Goal: Communication & Community: Answer question/provide support

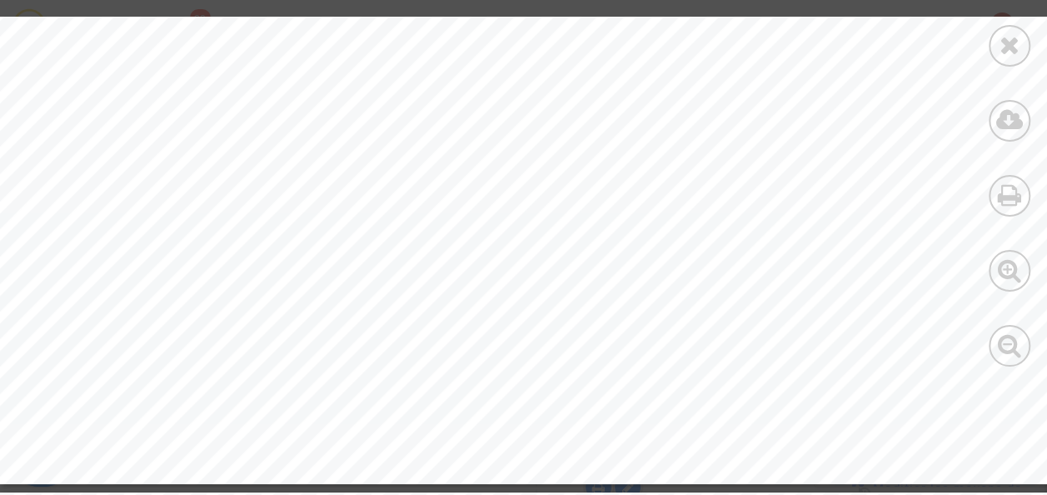
scroll to position [655, 0]
click at [1018, 37] on icon at bounding box center [1009, 44] width 21 height 25
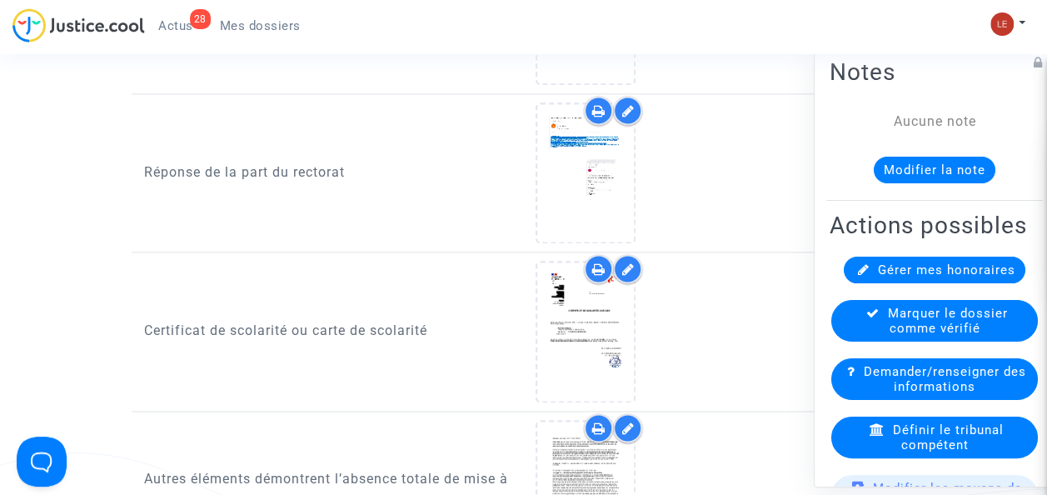
scroll to position [1068, 0]
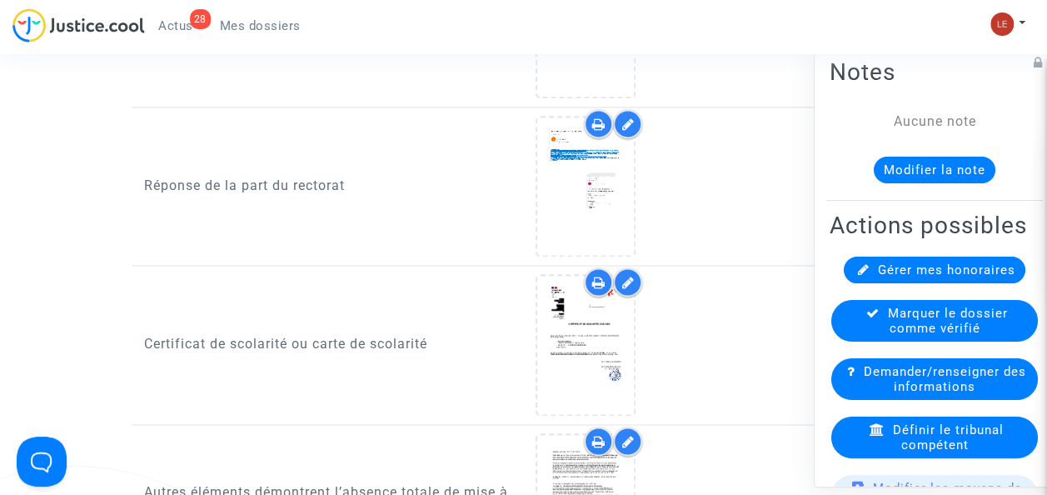
scroll to position [230, 0]
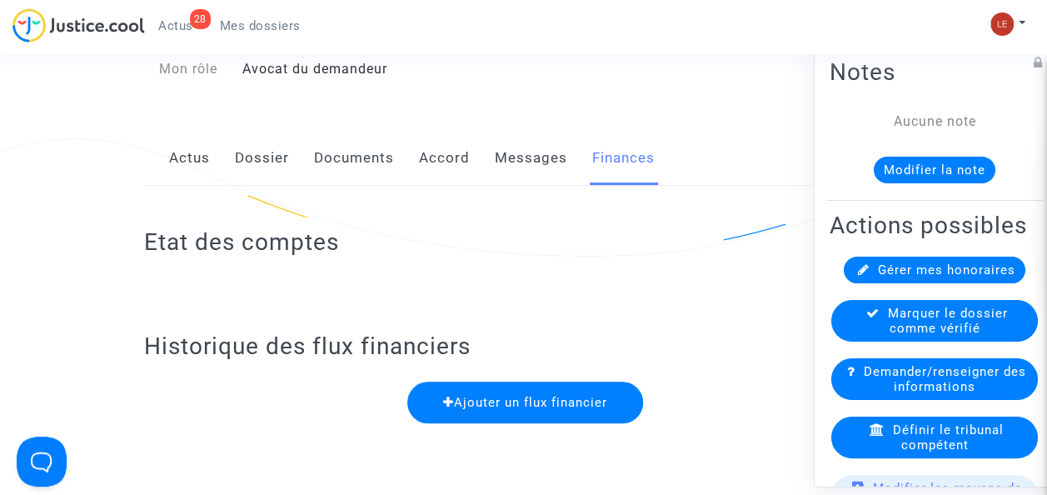
click at [334, 158] on link "Documents" at bounding box center [354, 158] width 80 height 55
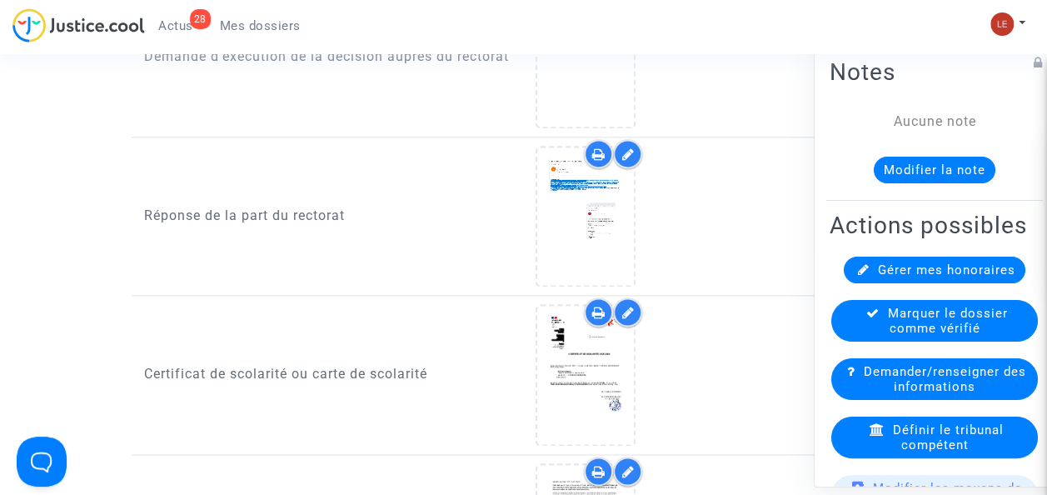
scroll to position [1044, 0]
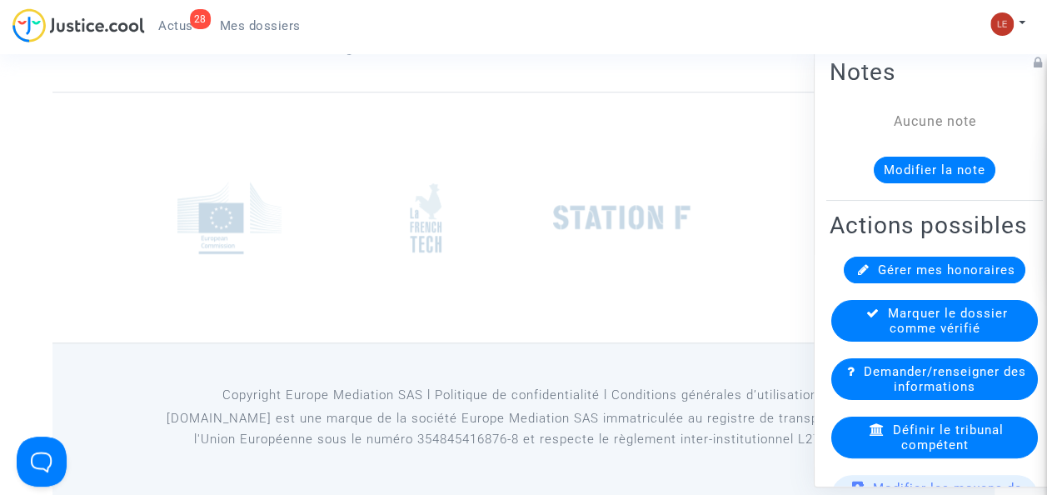
scroll to position [230, 0]
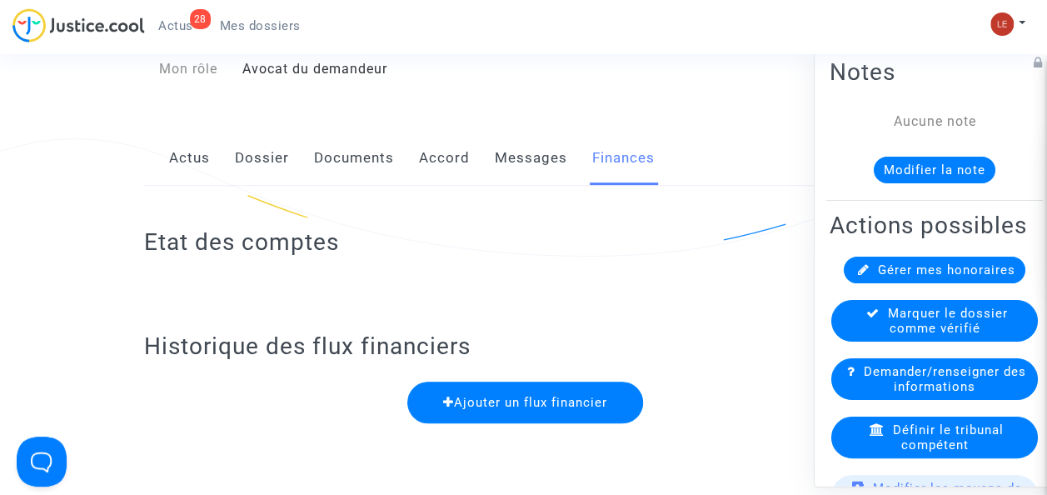
click at [234, 27] on span "Mes dossiers" at bounding box center [260, 25] width 81 height 15
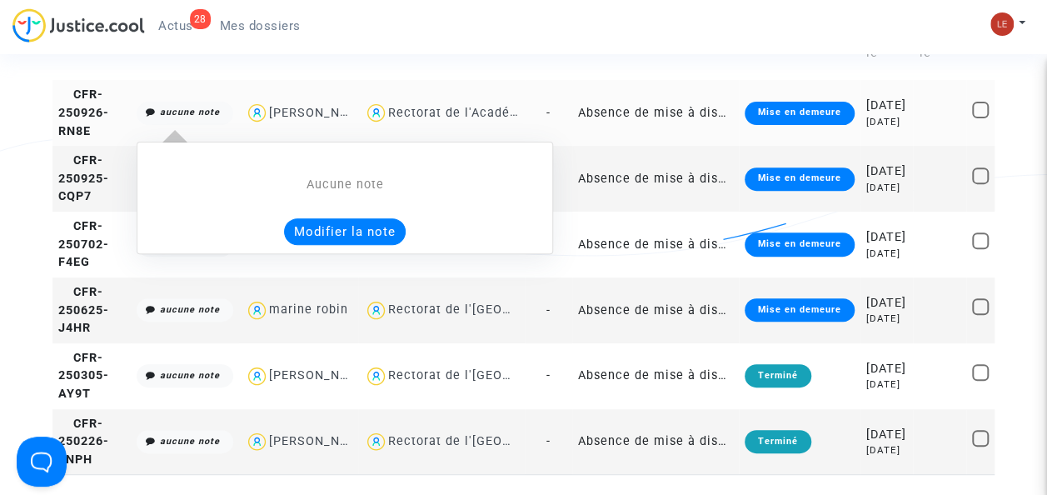
scroll to position [108, 0]
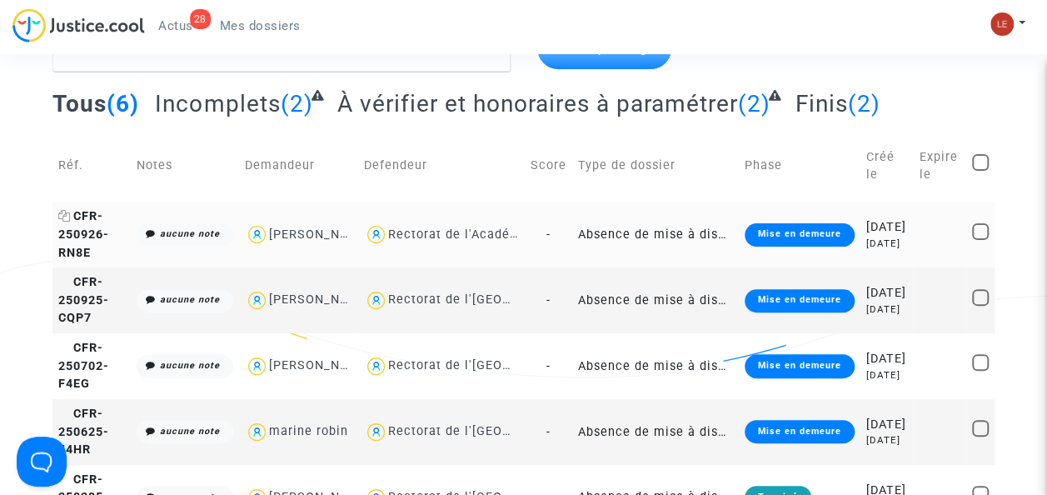
click at [67, 222] on icon at bounding box center [64, 216] width 12 height 12
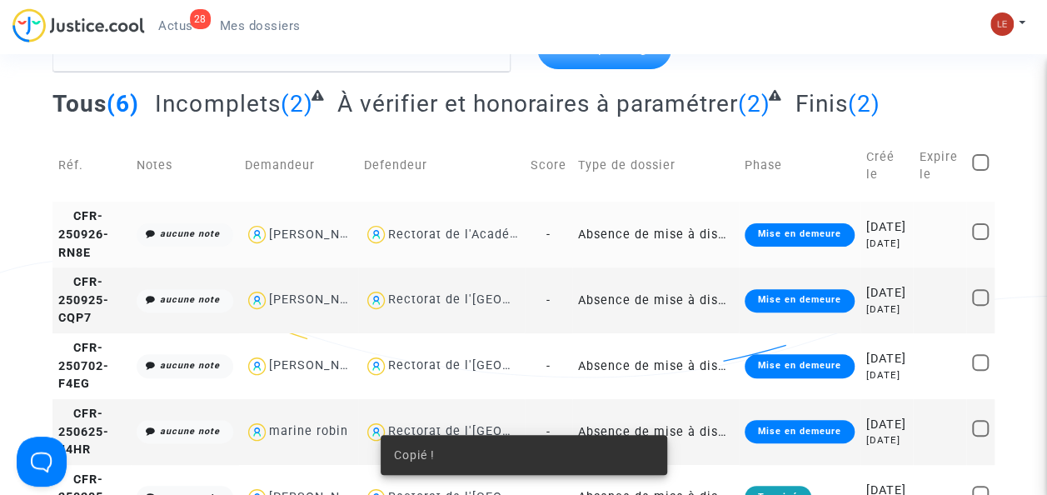
click at [97, 238] on td "CFR-250926-RN8E" at bounding box center [91, 235] width 78 height 66
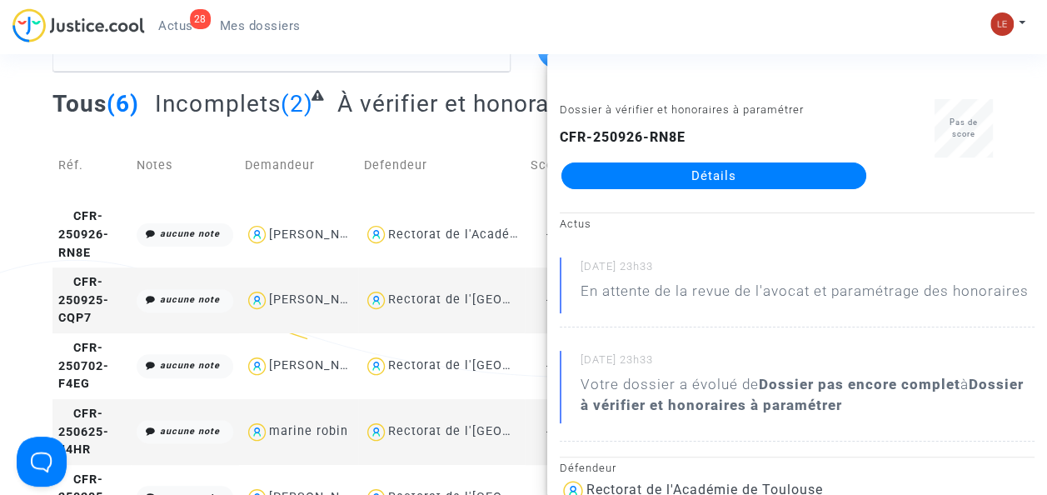
click at [686, 178] on link "Détails" at bounding box center [713, 175] width 305 height 27
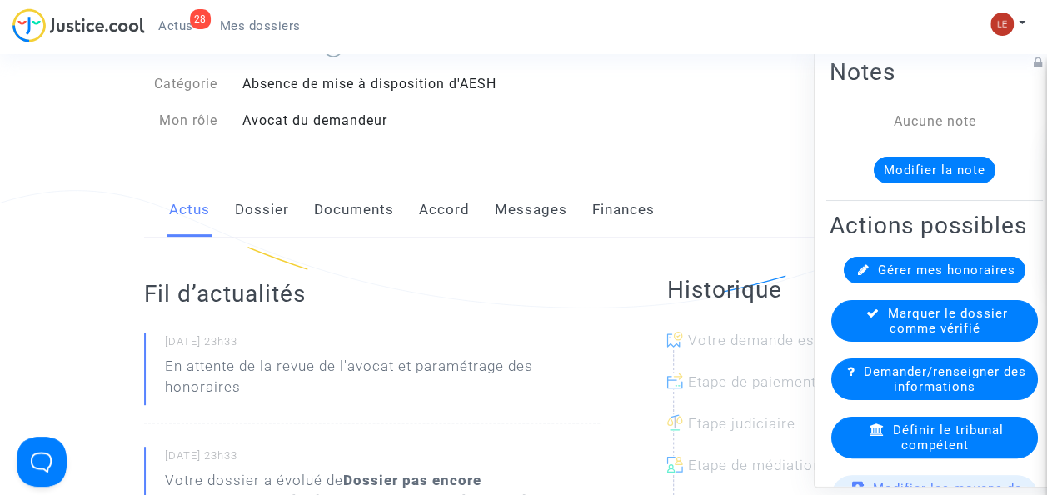
scroll to position [178, 0]
click at [260, 197] on link "Dossier" at bounding box center [262, 209] width 54 height 55
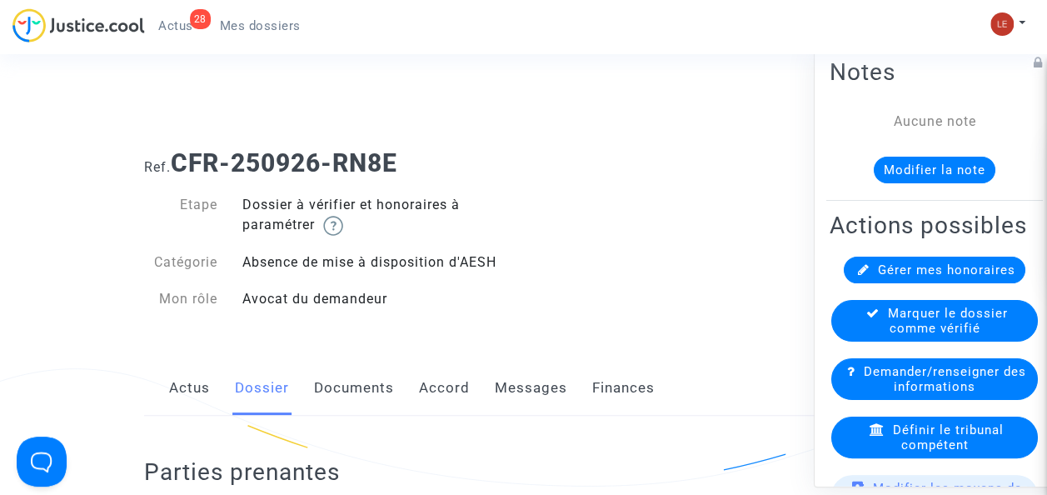
click at [376, 380] on link "Documents" at bounding box center [354, 388] width 80 height 55
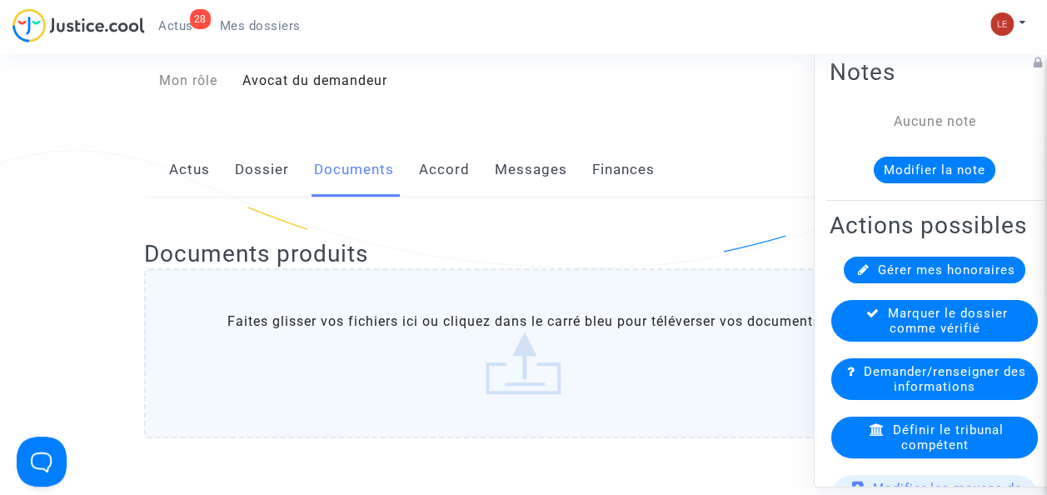
scroll to position [219, 0]
click at [1034, 57] on icon at bounding box center [1038, 62] width 9 height 13
click at [1029, 67] on icon at bounding box center [1035, 62] width 13 height 13
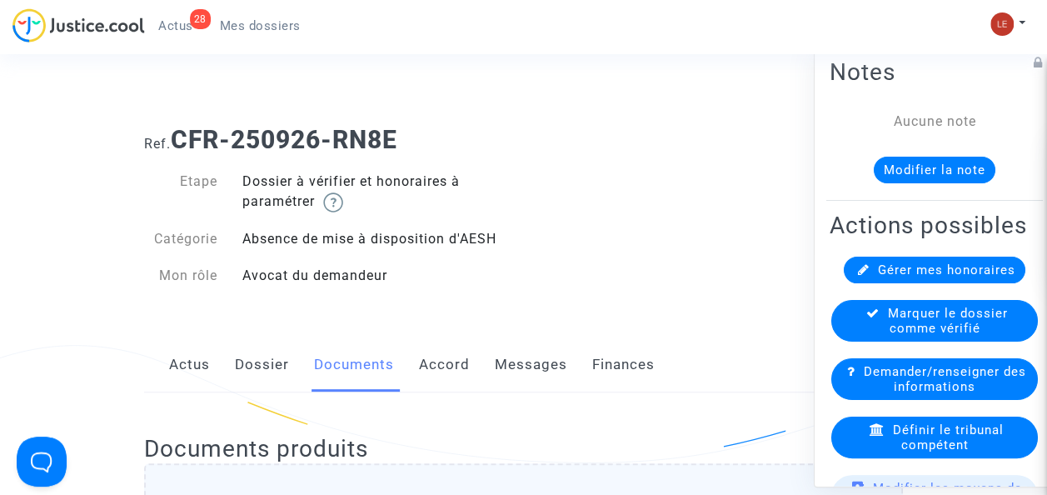
scroll to position [22, 0]
click at [248, 23] on span "Mes dossiers" at bounding box center [260, 25] width 81 height 15
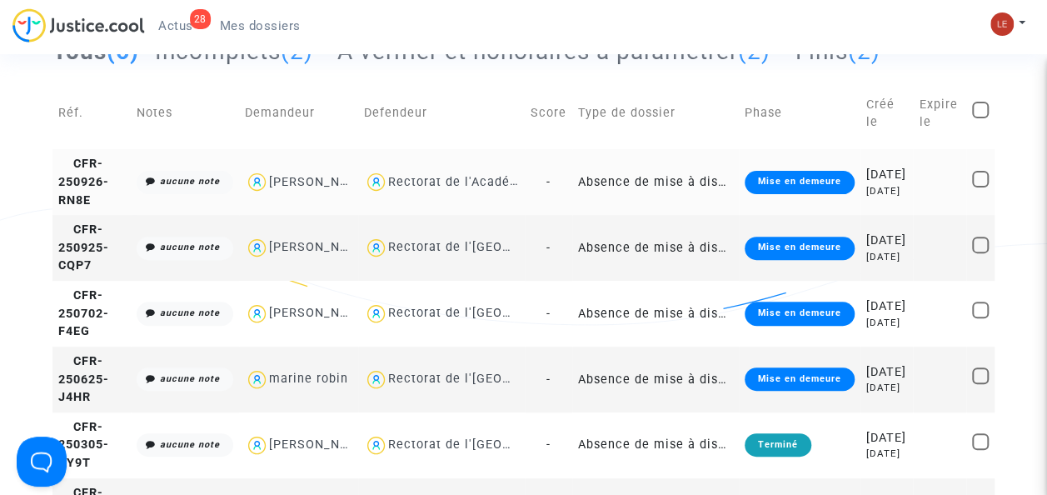
scroll to position [136, 0]
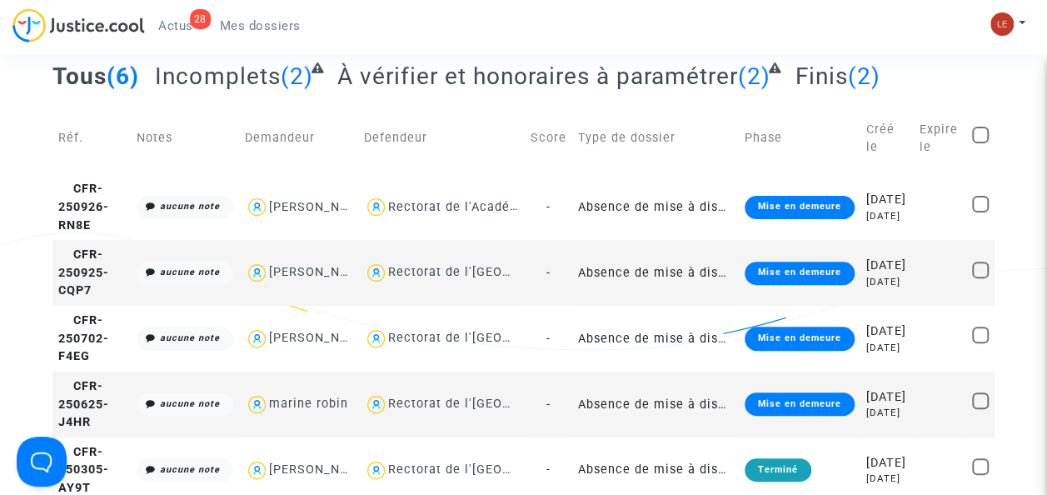
drag, startPoint x: 669, startPoint y: 214, endPoint x: 685, endPoint y: 107, distance: 108.6
click at [685, 107] on td "Type de dossier" at bounding box center [655, 138] width 167 height 72
click at [981, 219] on mat-checkbox at bounding box center [980, 207] width 17 height 23
click at [989, 212] on span at bounding box center [980, 204] width 17 height 17
click at [980, 213] on input "checkbox" at bounding box center [979, 212] width 1 height 1
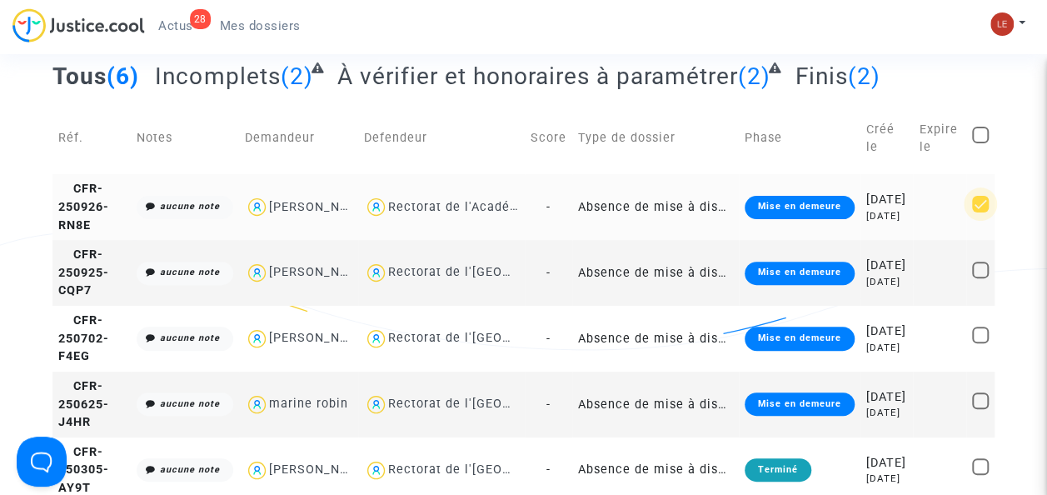
click at [989, 212] on span at bounding box center [980, 204] width 17 height 17
click at [980, 213] on input "checkbox" at bounding box center [979, 212] width 1 height 1
checkbox input "false"
click at [500, 206] on div at bounding box center [523, 247] width 1047 height 495
click at [495, 214] on div "Rectorat de l'Académie de Toulouse" at bounding box center [500, 207] width 224 height 14
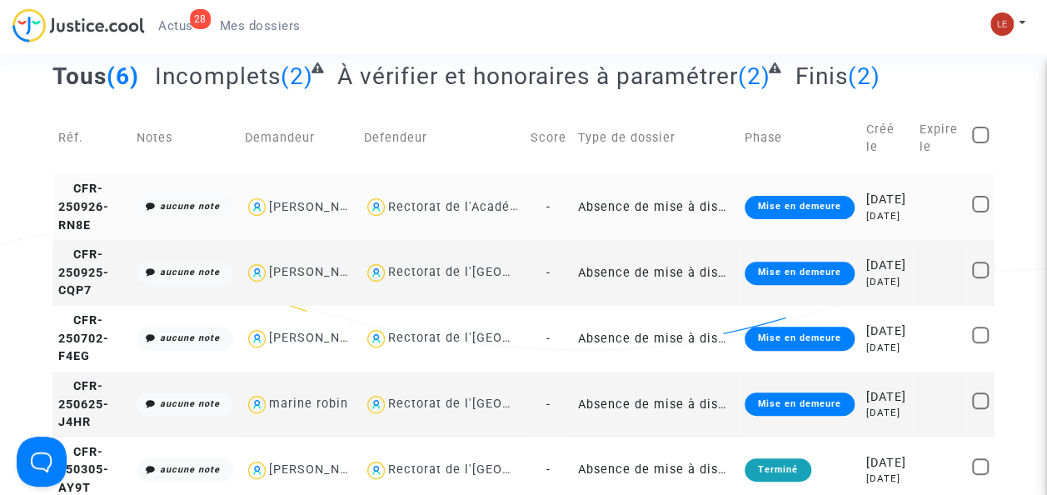
type textarea "@"Rectorat de l'[GEOGRAPHIC_DATA]""
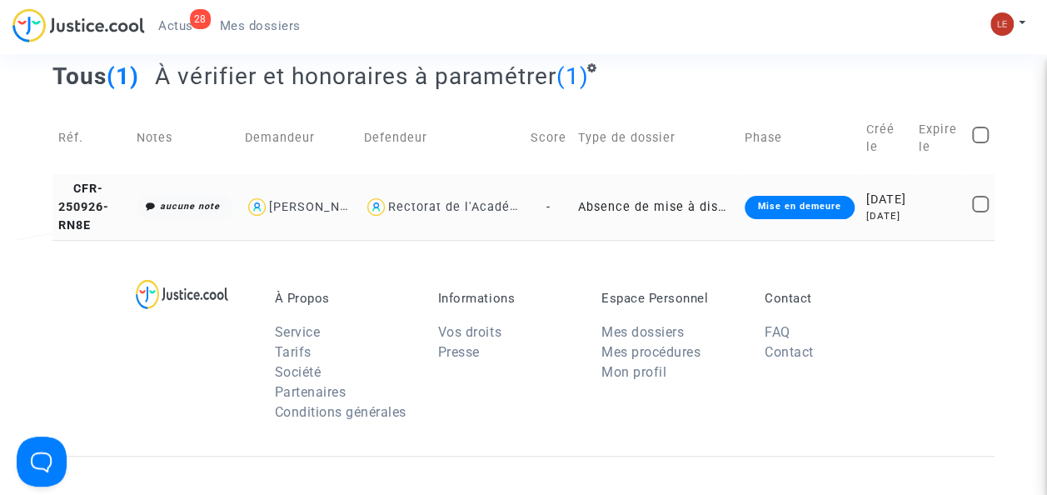
click at [472, 219] on div "Rectorat de l'Académie de Toulouse" at bounding box center [441, 207] width 155 height 24
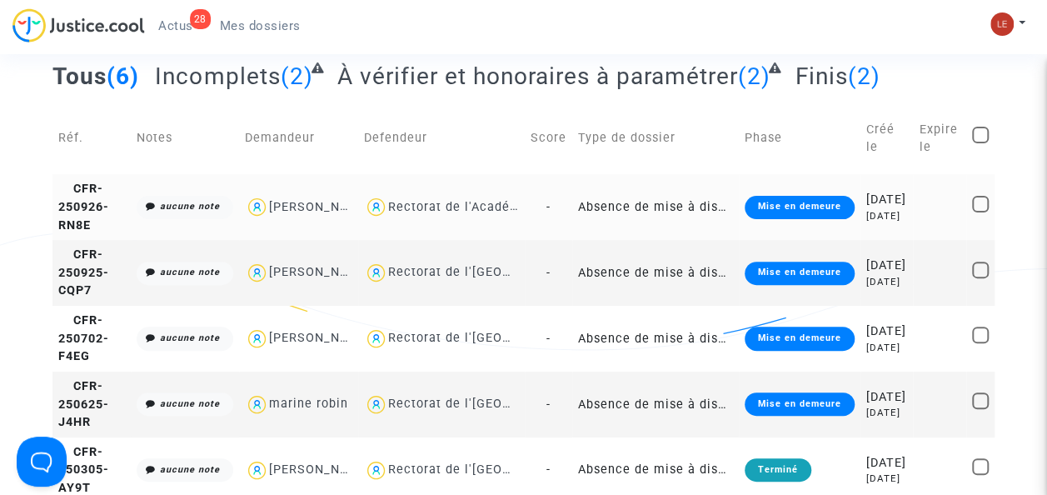
click at [472, 214] on div "Rectorat de l'Académie de Toulouse" at bounding box center [500, 207] width 224 height 14
type textarea "@"Rectorat de l'[GEOGRAPHIC_DATA]""
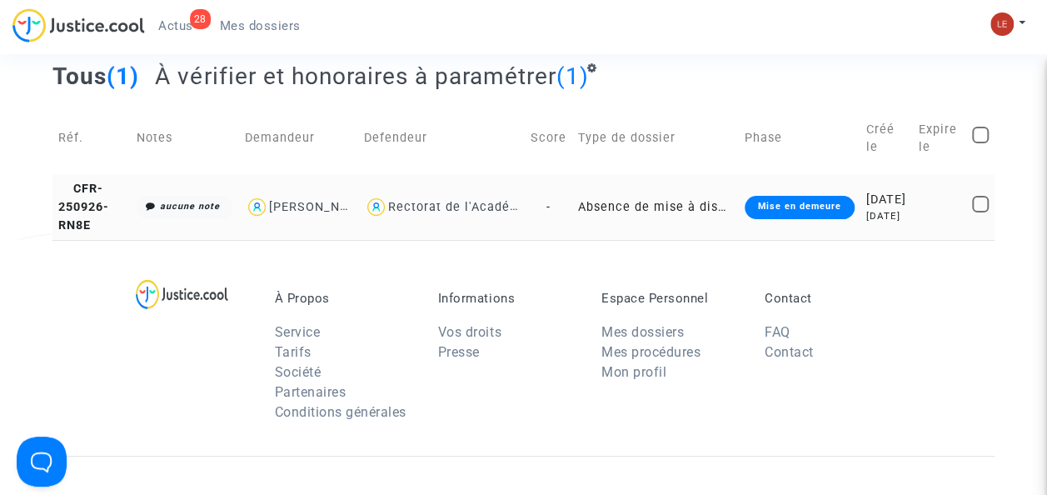
click at [425, 206] on div "Rectorat de l'Académie de Toulouse" at bounding box center [500, 207] width 224 height 14
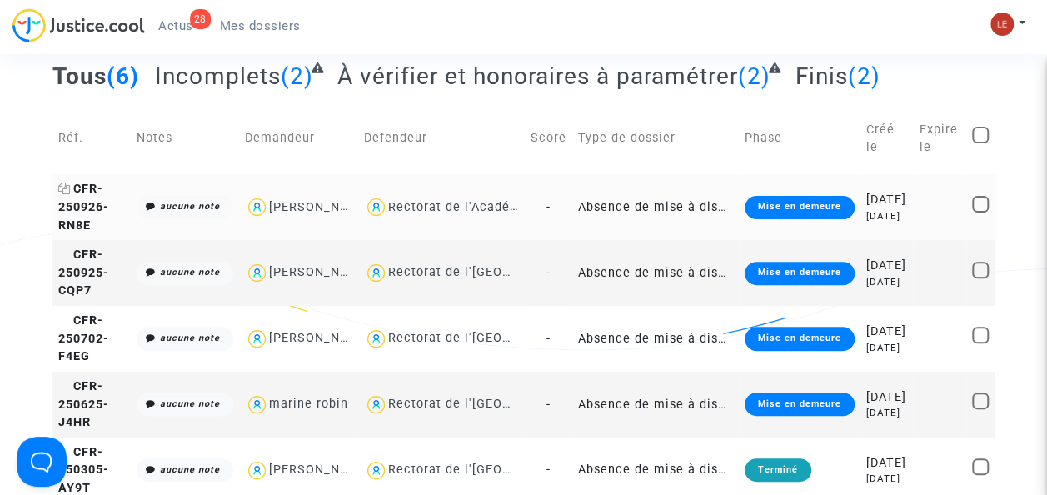
click at [82, 222] on span "CFR-250926-RN8E" at bounding box center [83, 207] width 51 height 50
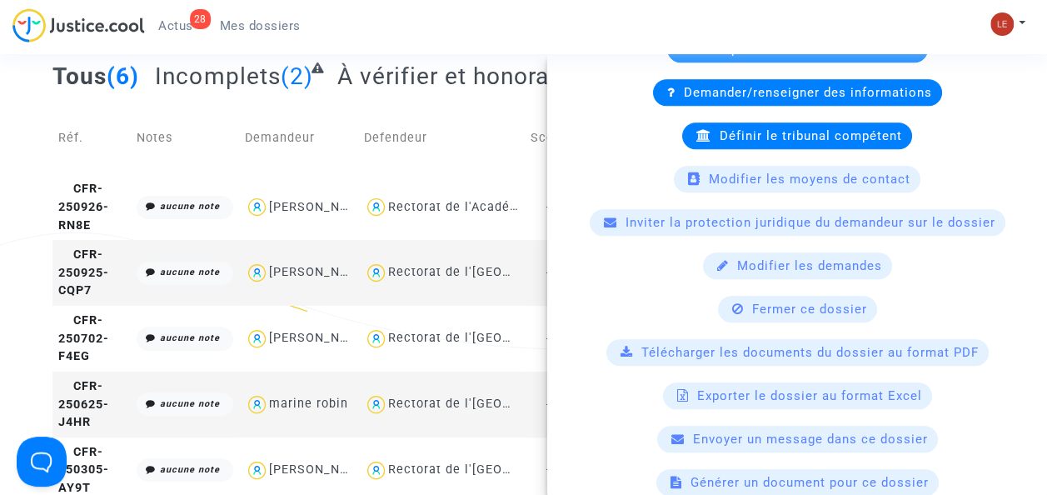
scroll to position [632, 0]
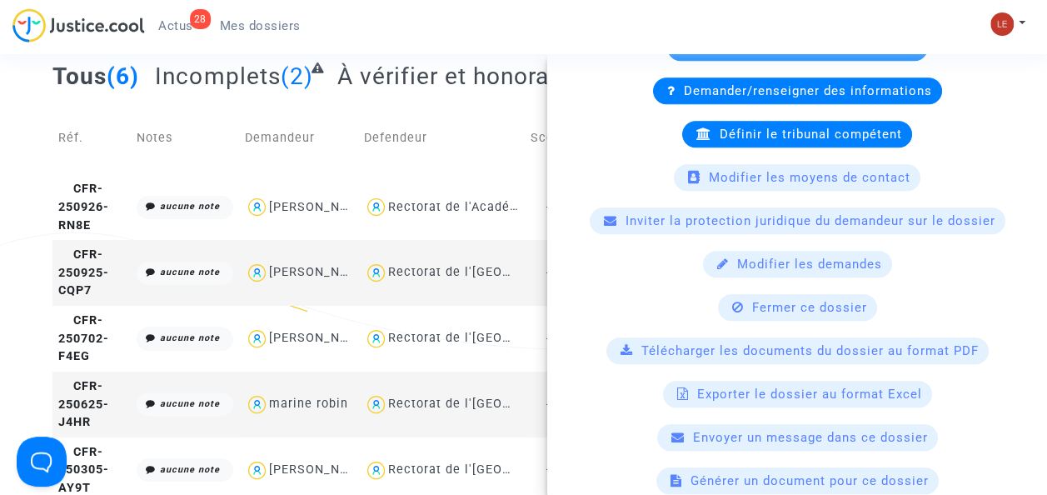
click at [678, 353] on div "Télécharger les documents du dossier au format PDF" at bounding box center [797, 350] width 382 height 27
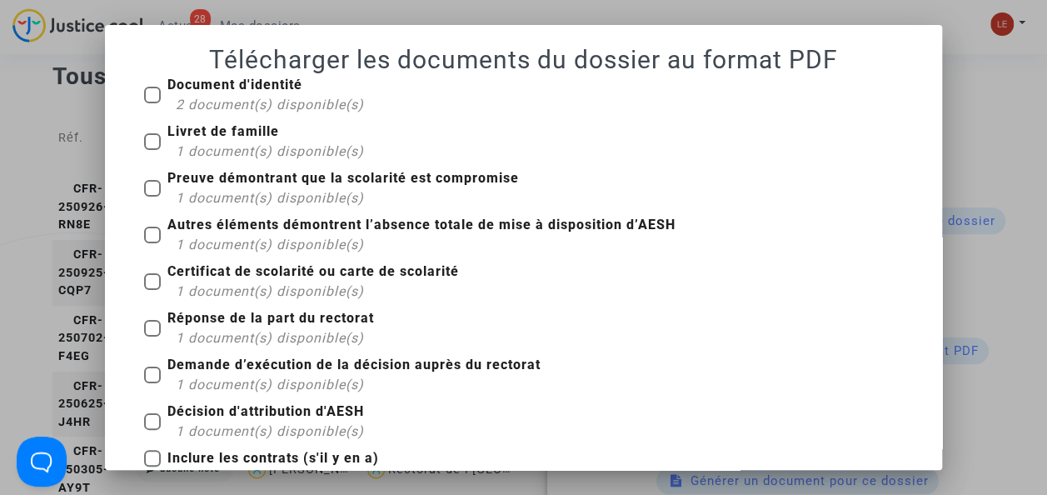
click at [152, 99] on span at bounding box center [152, 95] width 17 height 17
click at [152, 103] on input "Document d'identité 2 document(s) disponible(s)" at bounding box center [152, 103] width 1 height 1
checkbox input "true"
click at [144, 147] on span at bounding box center [152, 141] width 17 height 17
click at [152, 150] on input "Livret de famille 1 document(s) disponible(s)" at bounding box center [152, 150] width 1 height 1
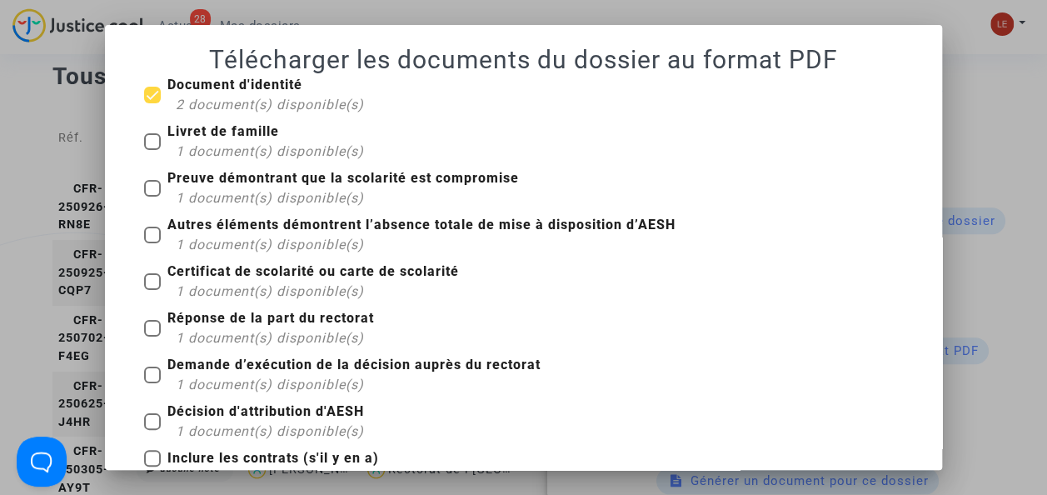
checkbox input "true"
click at [144, 182] on span at bounding box center [152, 188] width 17 height 17
click at [152, 197] on input "Preuve démontrant que la scolarité est compromise 1 document(s) disponible(s)" at bounding box center [152, 197] width 1 height 1
checkbox input "true"
click at [144, 222] on label "Autres éléments démontrent l’absence totale de mise à disposition d’AESH 1 docu…" at bounding box center [409, 235] width 531 height 40
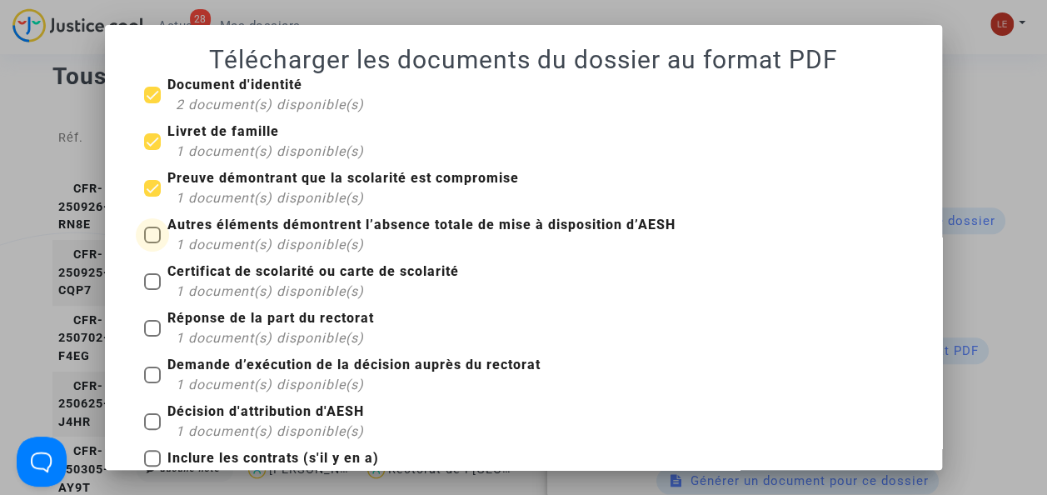
click at [152, 243] on input "Autres éléments démontrent l’absence totale de mise à disposition d’AESH 1 docu…" at bounding box center [152, 243] width 1 height 1
checkbox input "true"
click at [132, 286] on div "Certificat de scolarité ou carte de scolarité 1 document(s) disponible(s)" at bounding box center [524, 285] width 784 height 47
click at [147, 277] on span at bounding box center [152, 281] width 17 height 17
click at [152, 290] on input "Certificat de scolarité ou carte de scolarité 1 document(s) disponible(s)" at bounding box center [152, 290] width 1 height 1
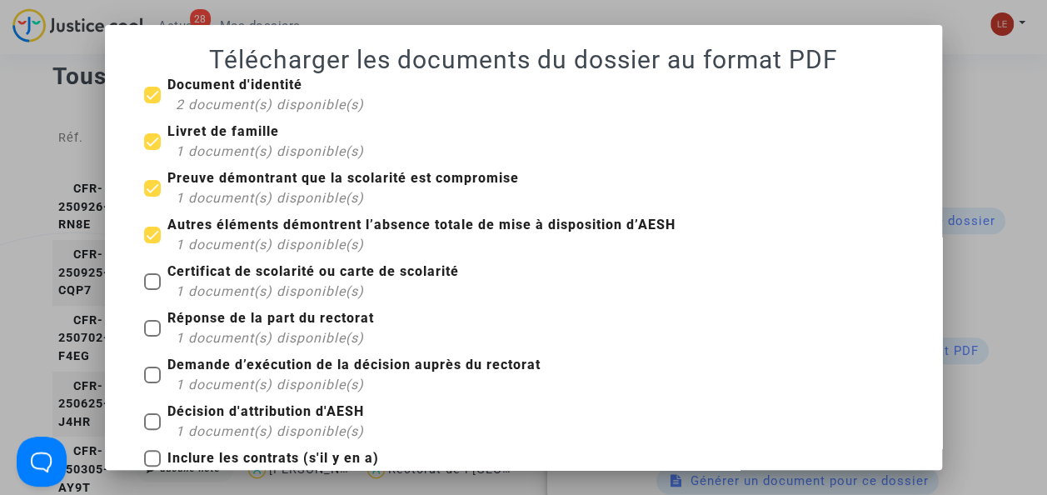
checkbox input "true"
click at [144, 330] on span at bounding box center [152, 328] width 17 height 17
click at [152, 336] on input "Réponse de la part du rectorat 1 document(s) disponible(s)" at bounding box center [152, 336] width 1 height 1
checkbox input "true"
click at [147, 369] on span at bounding box center [152, 374] width 17 height 17
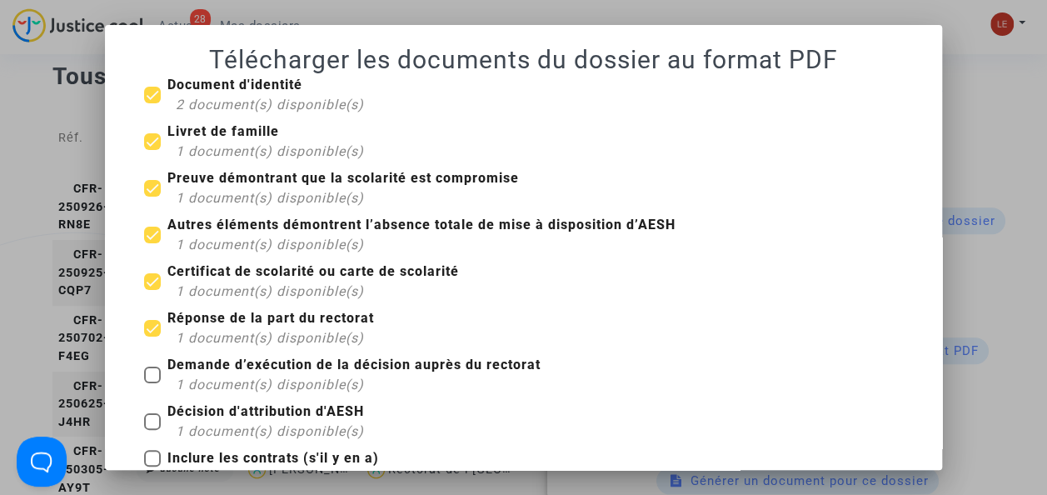
click at [152, 383] on input "Demande d’exécution de la décision auprès du rectorat 1 document(s) disponible(…" at bounding box center [152, 383] width 1 height 1
checkbox input "true"
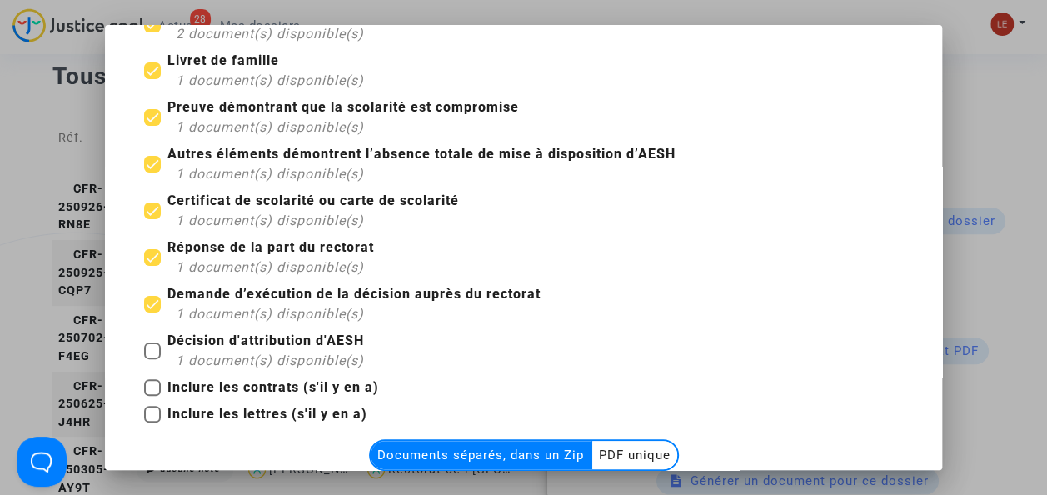
scroll to position [82, 0]
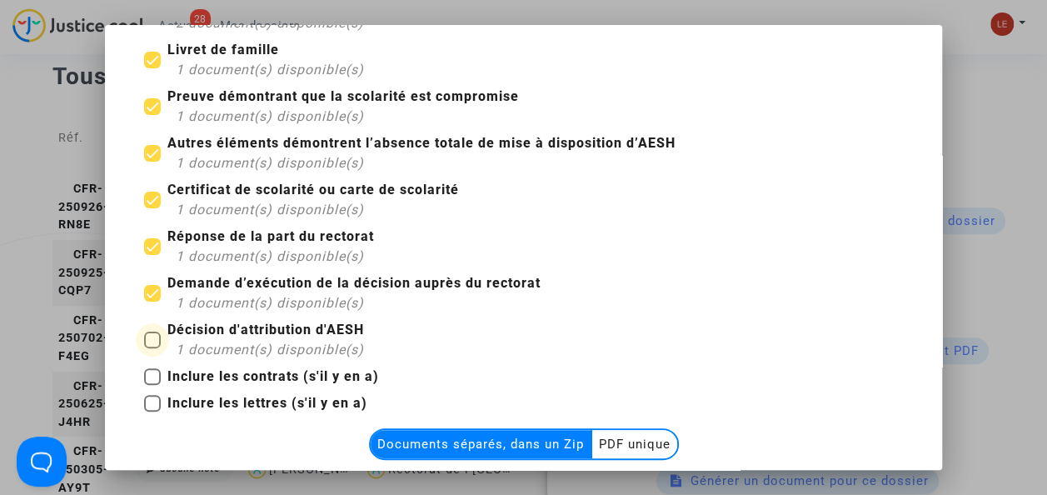
click at [144, 336] on span at bounding box center [152, 339] width 17 height 17
click at [152, 348] on input "Décision d'attribution d'AESH 1 document(s) disponible(s)" at bounding box center [152, 348] width 1 height 1
checkbox input "true"
click at [455, 438] on multi-toggle-item "Documents séparés, dans un Zip" at bounding box center [482, 444] width 222 height 28
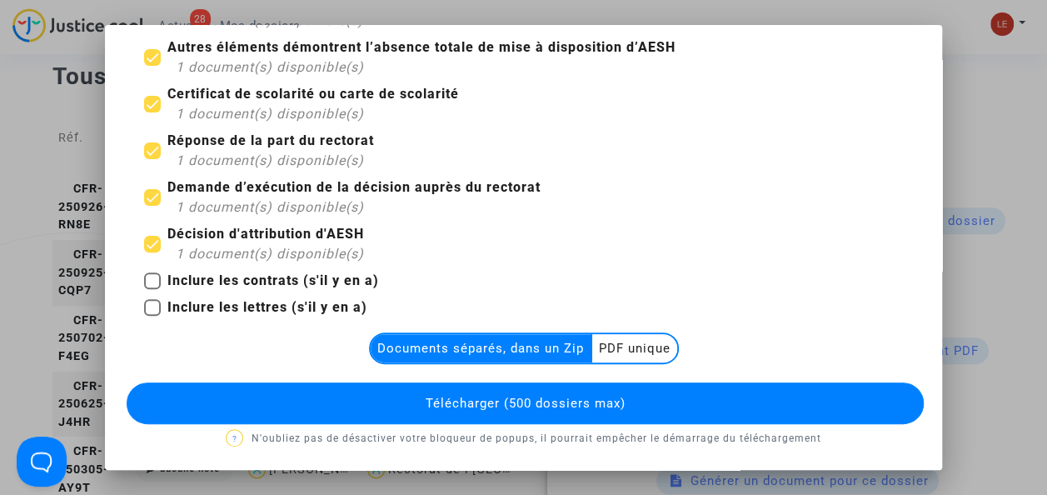
scroll to position [160, 0]
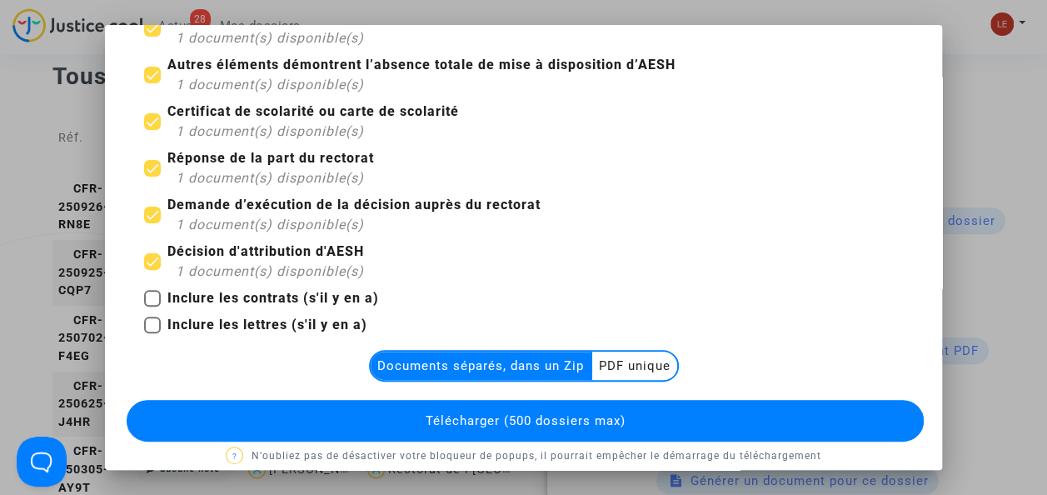
click at [427, 356] on multi-toggle-item "Documents séparés, dans un Zip" at bounding box center [482, 365] width 222 height 28
click at [431, 409] on button "Télécharger (500 dossiers max)" at bounding box center [526, 421] width 798 height 42
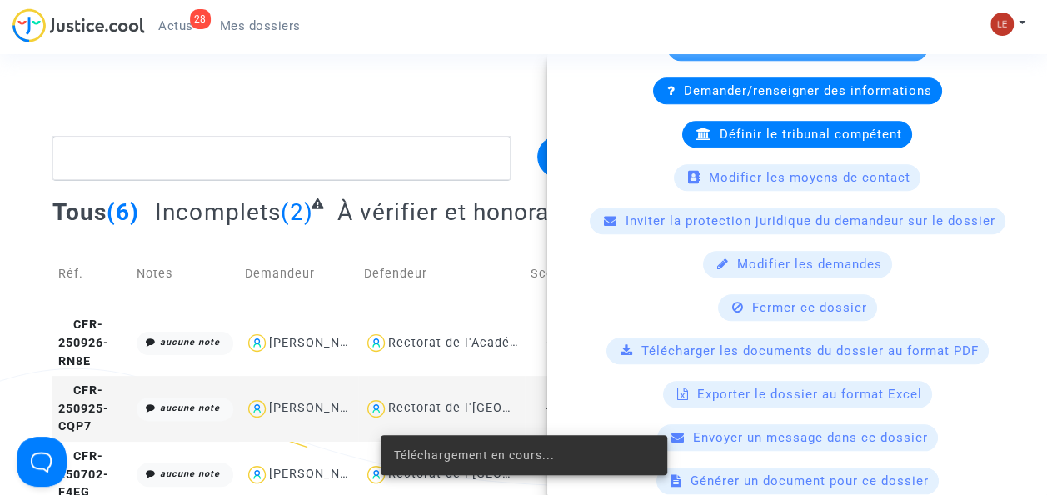
scroll to position [136, 0]
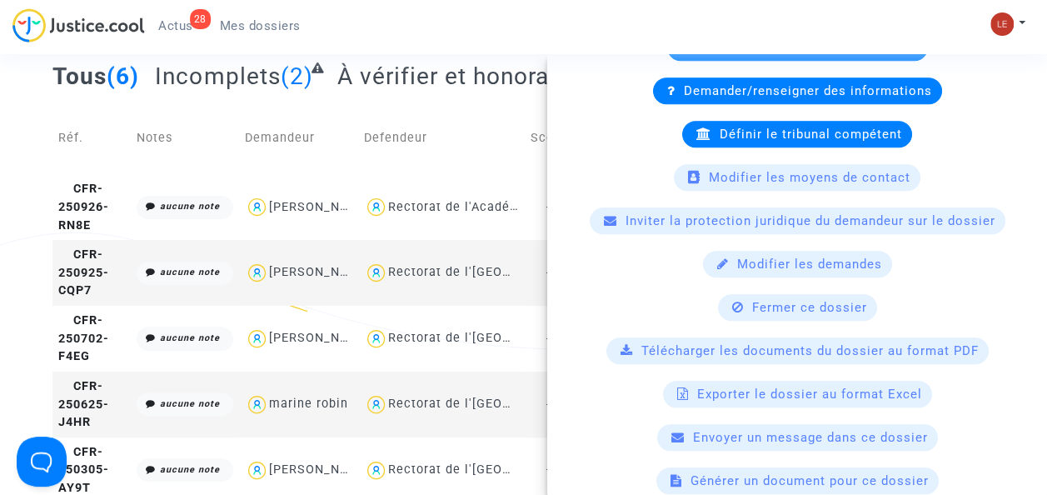
click at [522, 138] on td "Defendeur" at bounding box center [441, 138] width 167 height 72
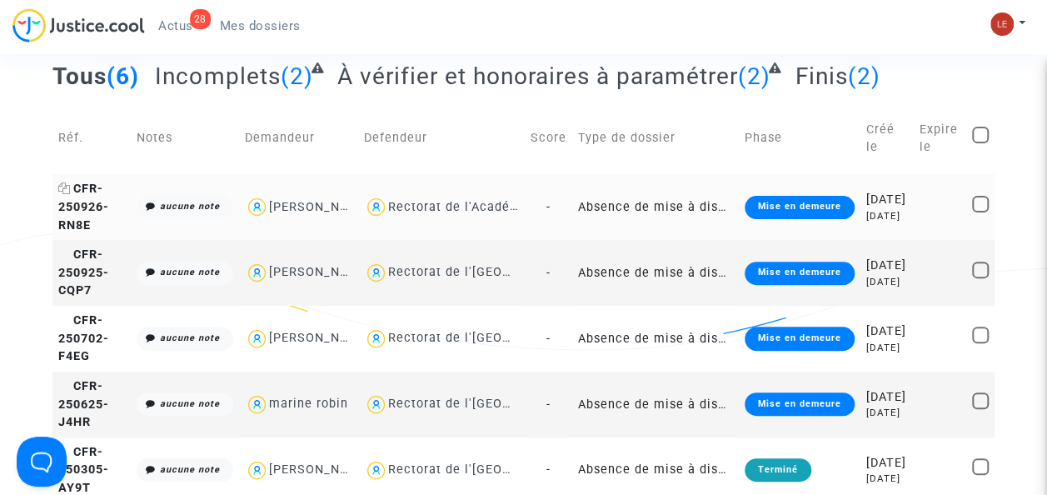
click at [103, 224] on span "CFR-250926-RN8E" at bounding box center [83, 207] width 51 height 50
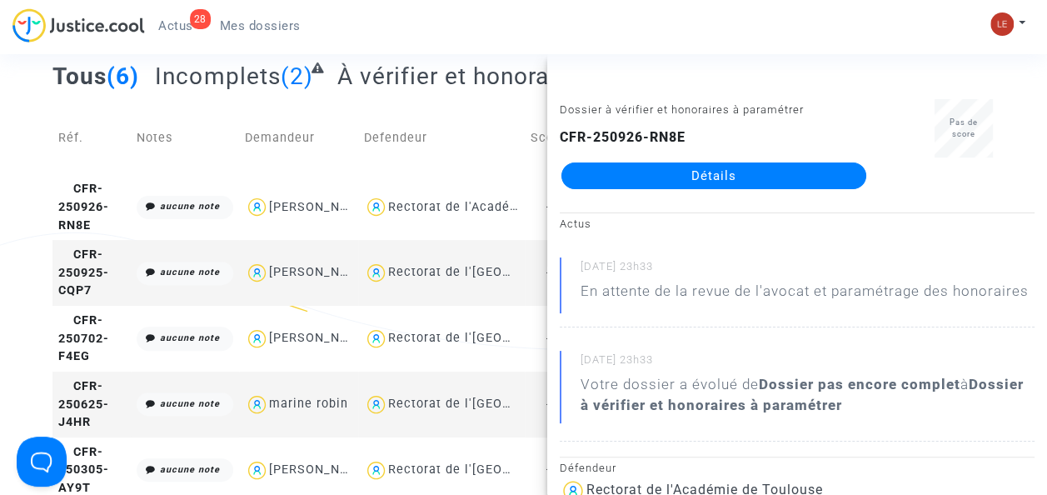
scroll to position [92, 0]
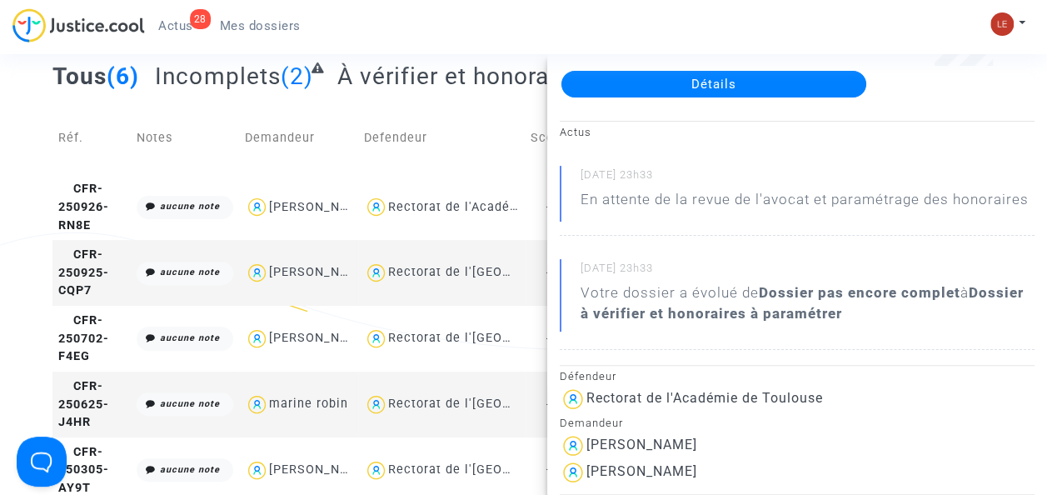
click at [667, 76] on link "Détails" at bounding box center [713, 84] width 305 height 27
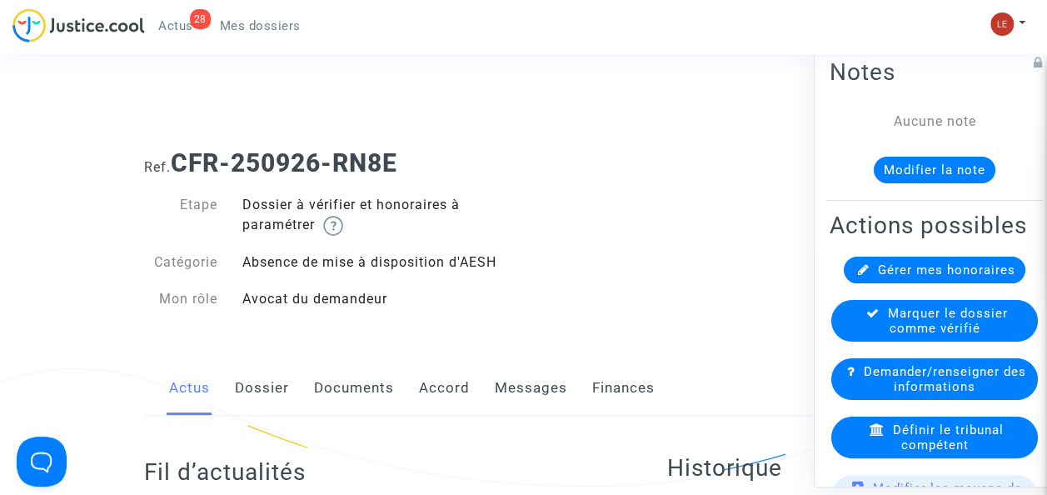
click at [274, 383] on link "Dossier" at bounding box center [262, 388] width 54 height 55
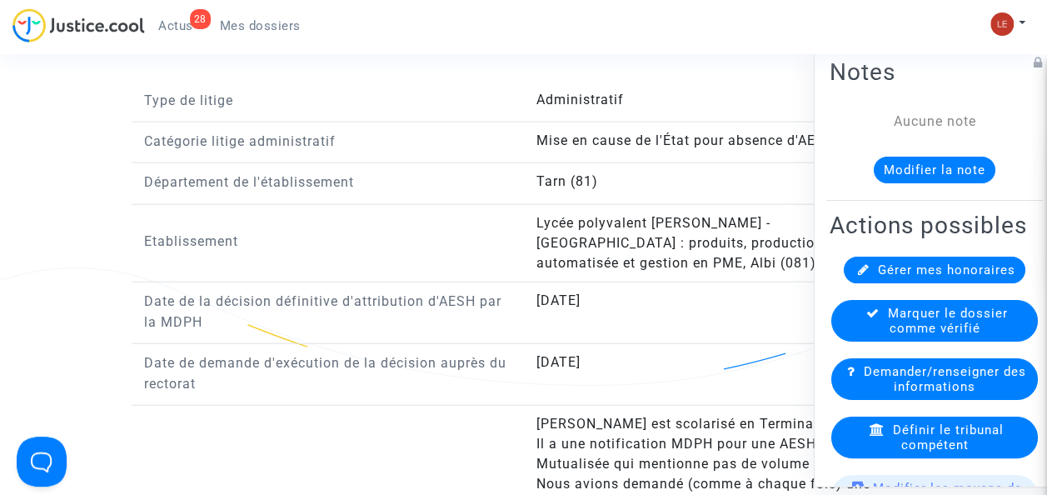
scroll to position [1851, 0]
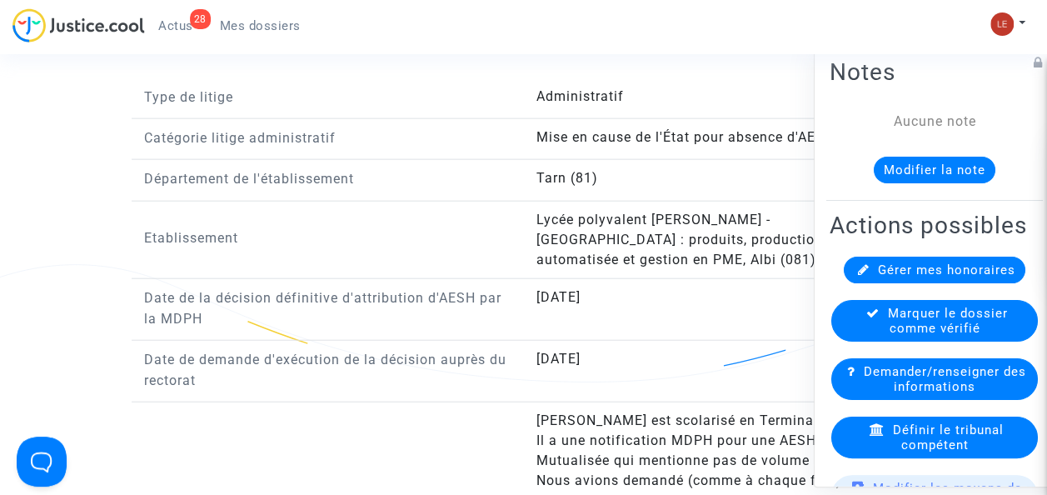
click at [810, 218] on answer "Lycée polyvalent [PERSON_NAME] - [GEOGRAPHIC_DATA] : produits, production autom…" at bounding box center [707, 240] width 342 height 60
click at [941, 162] on button "Modifier la note" at bounding box center [935, 170] width 122 height 27
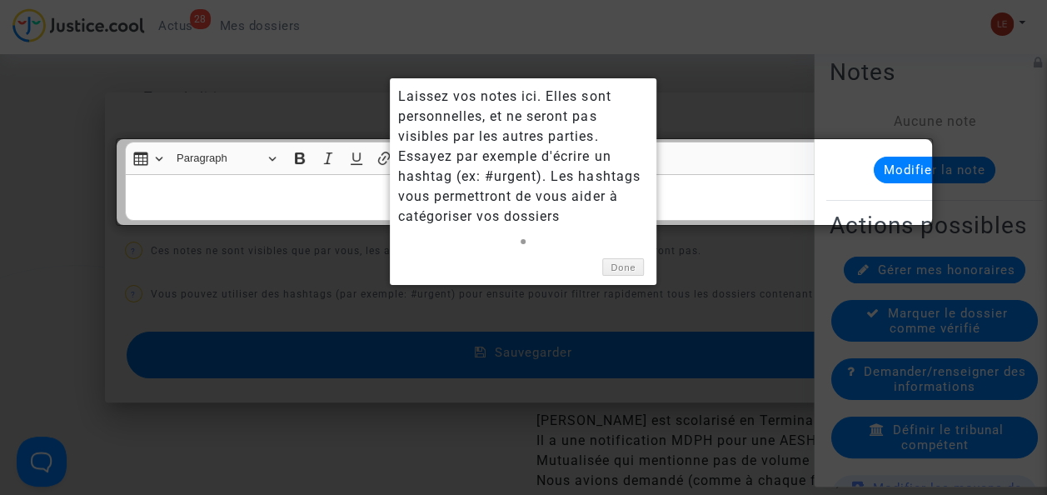
click at [356, 408] on div at bounding box center [523, 247] width 1047 height 495
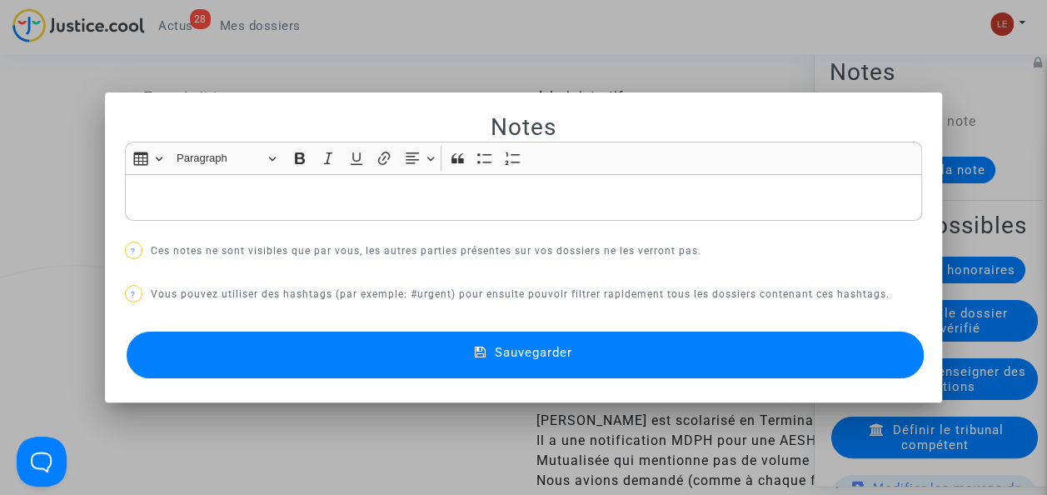
click at [859, 62] on div at bounding box center [523, 247] width 1047 height 495
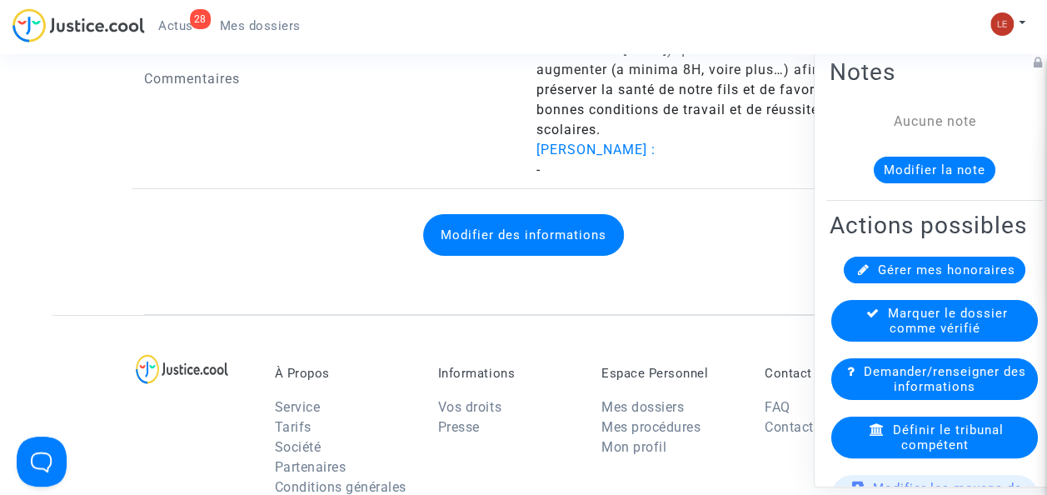
click at [1034, 58] on icon at bounding box center [1038, 62] width 9 height 13
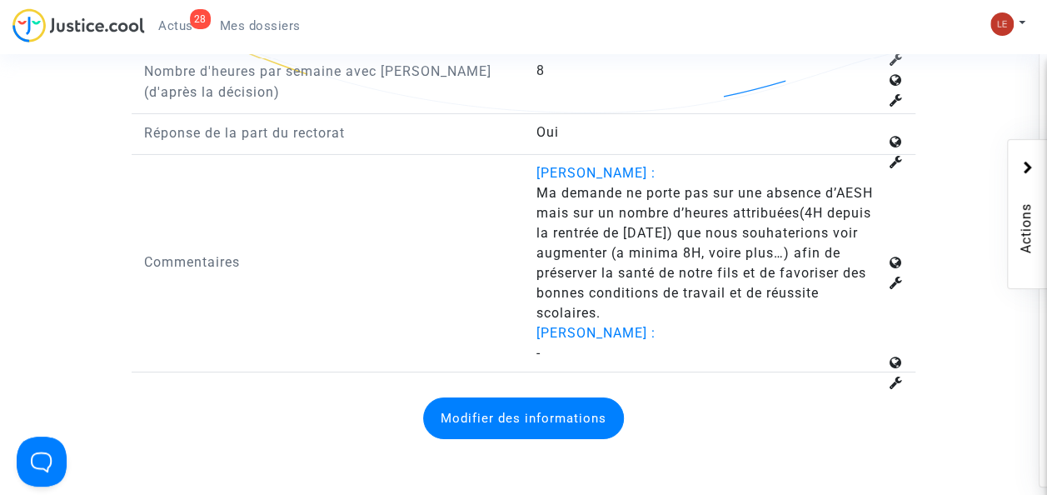
scroll to position [2703, 0]
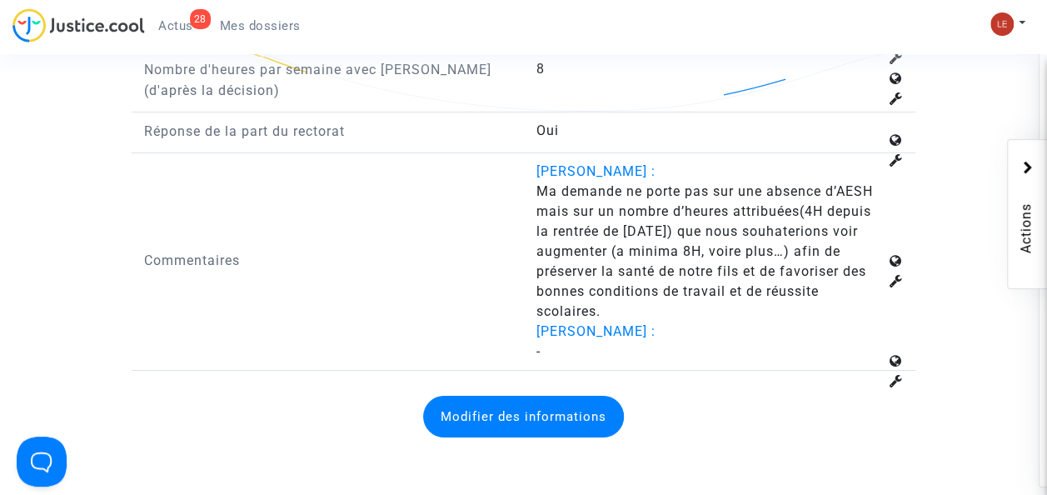
click at [720, 341] on answer "-" at bounding box center [707, 351] width 342 height 20
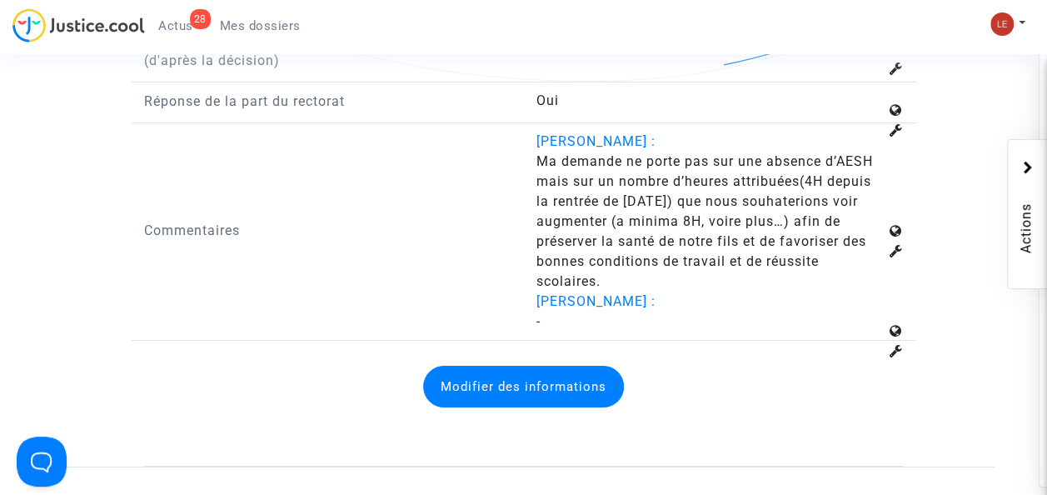
scroll to position [2734, 0]
click at [605, 311] on answer "-" at bounding box center [707, 321] width 342 height 20
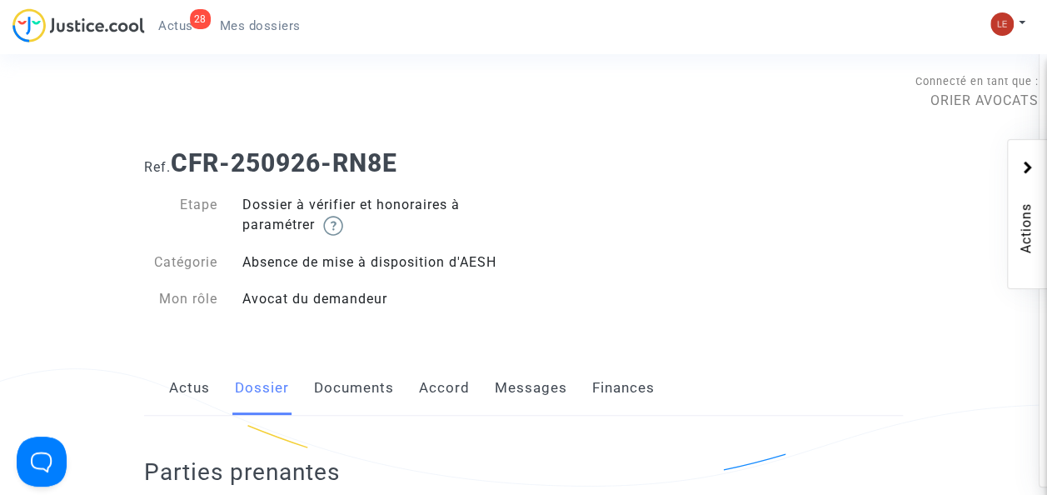
scroll to position [59, 0]
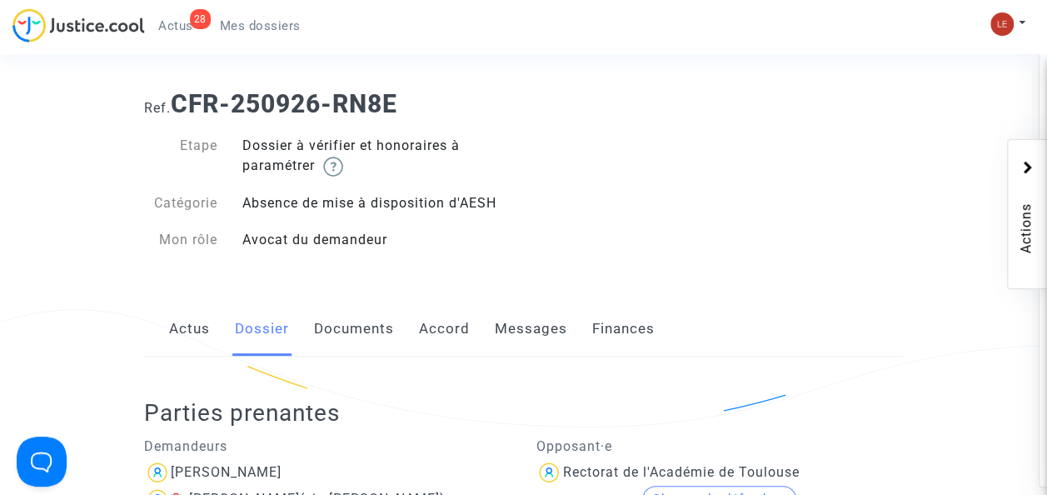
click at [514, 341] on link "Messages" at bounding box center [531, 328] width 72 height 55
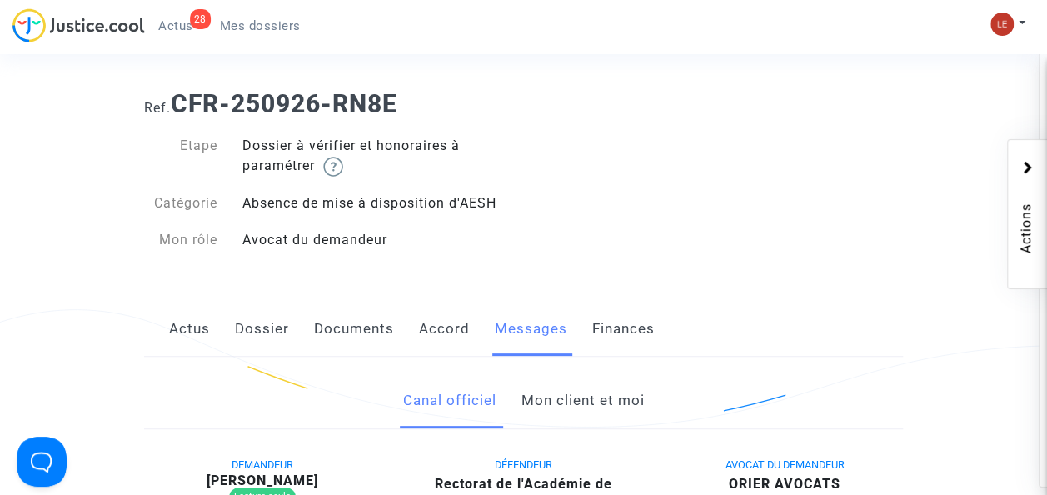
click at [554, 395] on link "Mon client et moi" at bounding box center [582, 400] width 123 height 55
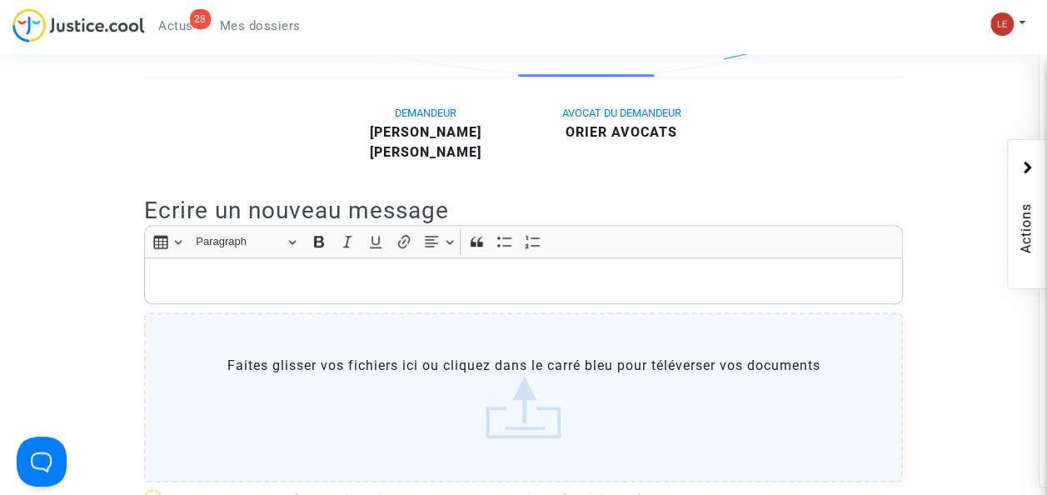
scroll to position [412, 0]
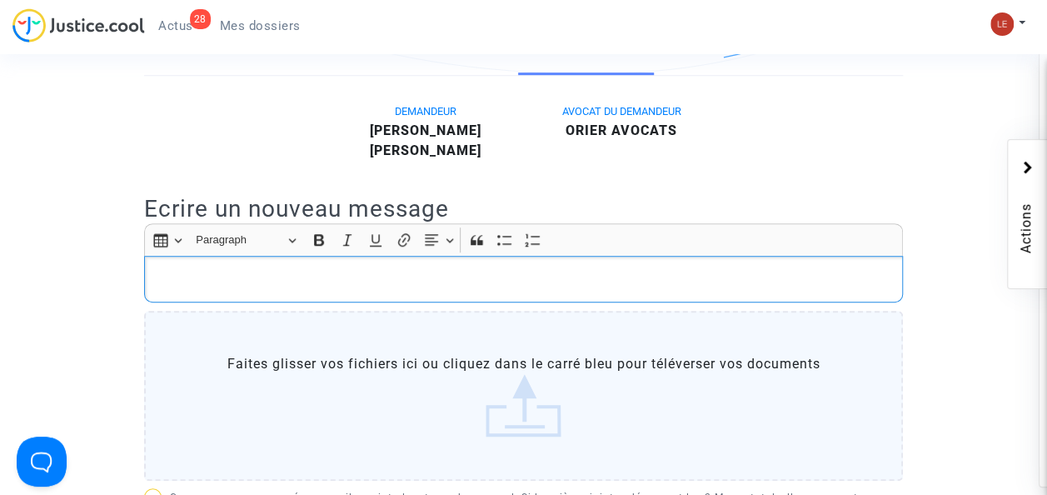
click at [308, 298] on div "Rich Text Editor, main" at bounding box center [523, 279] width 759 height 47
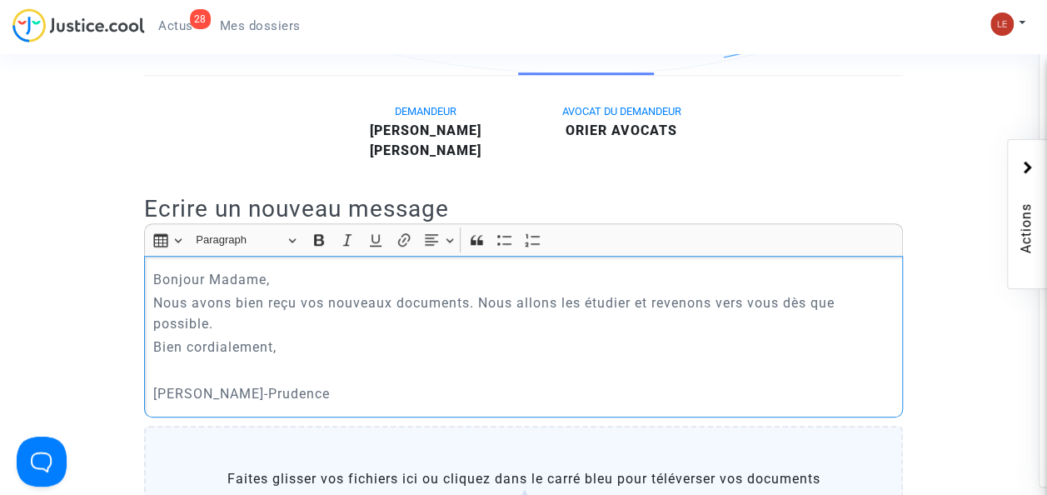
click at [283, 278] on p "Bonjour Madame," at bounding box center [523, 279] width 741 height 21
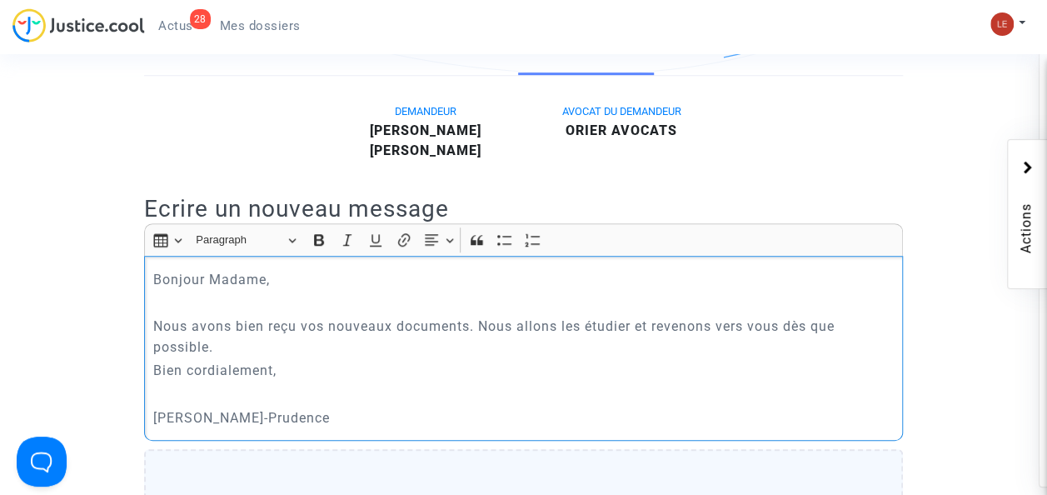
click at [242, 343] on p "Nous avons bien reçu vos nouveaux documents. Nous allons les étudier et revenon…" at bounding box center [523, 337] width 741 height 42
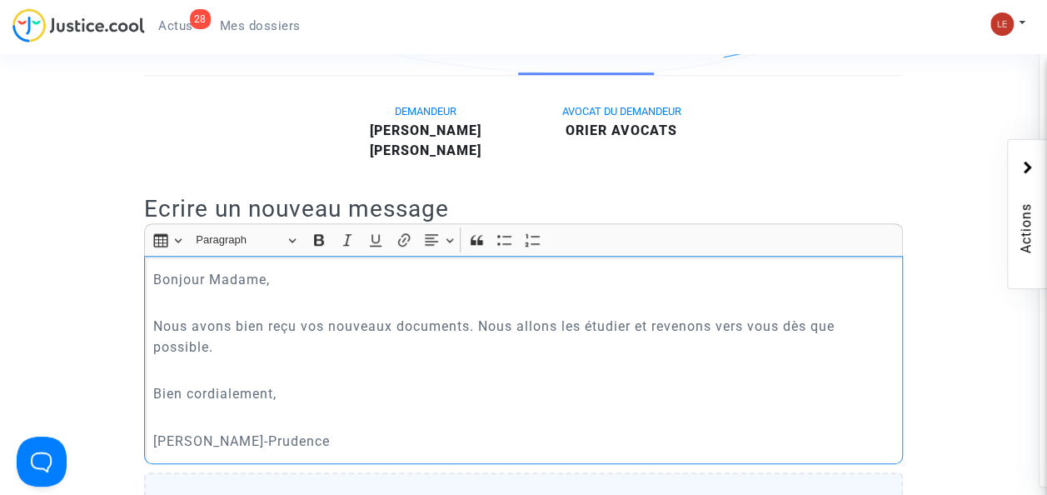
click at [361, 341] on p "Nous avons bien reçu vos nouveaux documents. Nous allons les étudier et revenon…" at bounding box center [523, 337] width 741 height 42
click at [361, 342] on p "Nous avons bien reçu vos nouveaux documents. Nous allons les étudier et revenon…" at bounding box center [523, 337] width 741 height 42
click at [480, 443] on p "[PERSON_NAME]-Prudence" at bounding box center [523, 441] width 741 height 21
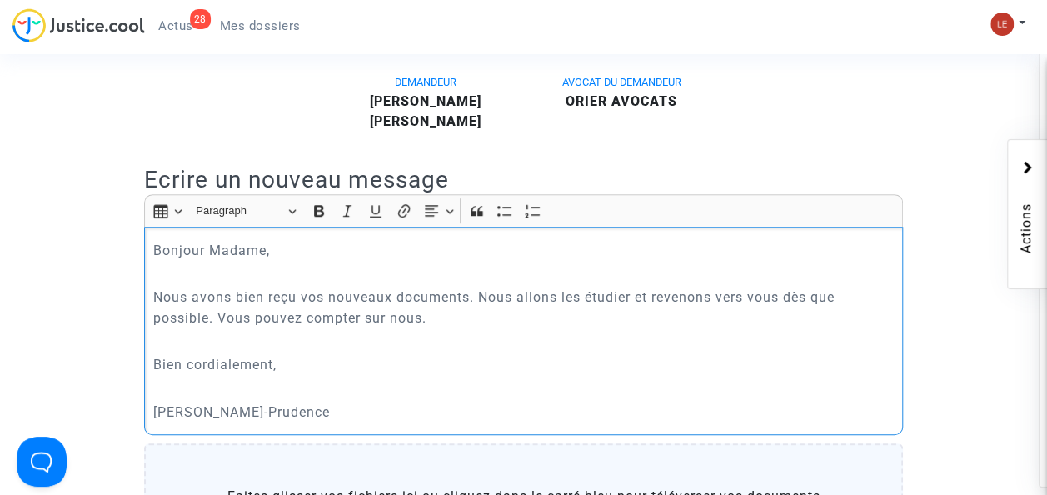
scroll to position [441, 0]
click at [313, 375] on div "Bonjour Madame, Nous avons bien reçu vos nouveaux documents. Nous allons les ét…" at bounding box center [523, 331] width 759 height 208
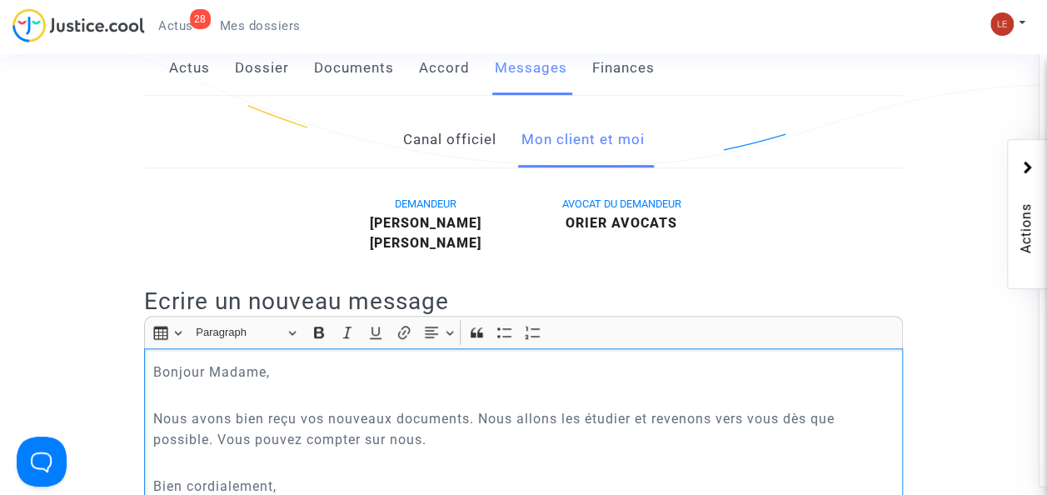
scroll to position [437, 0]
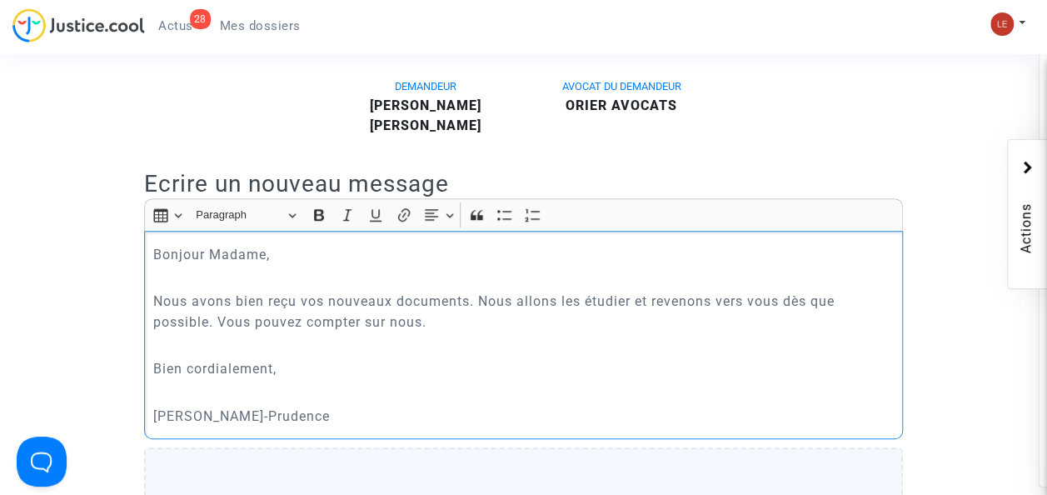
click at [338, 329] on p "Nous avons bien reçu vos nouveaux documents. Nous allons les étudier et revenon…" at bounding box center [523, 312] width 741 height 42
click at [345, 337] on p "Rich Text Editor, main" at bounding box center [523, 345] width 741 height 21
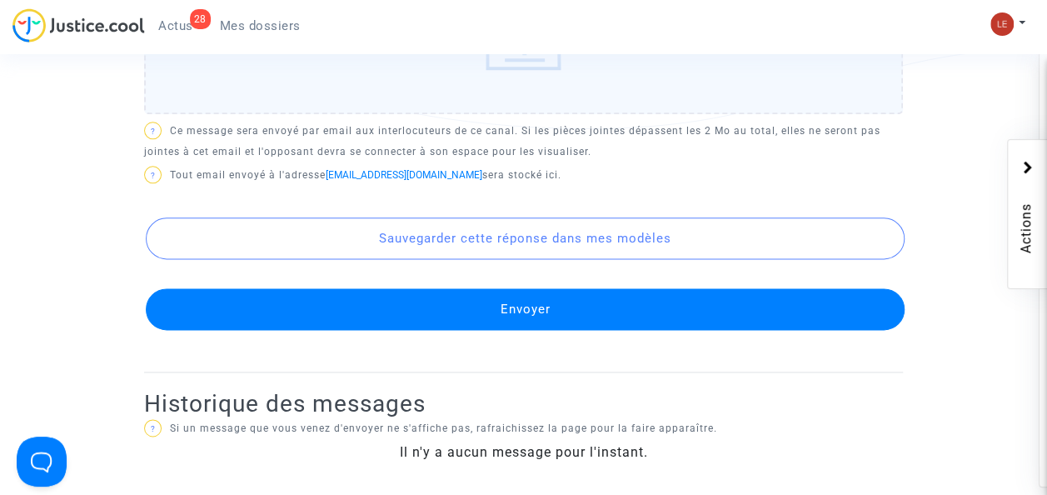
scroll to position [940, 0]
click at [443, 308] on button "Envoyer" at bounding box center [525, 309] width 759 height 42
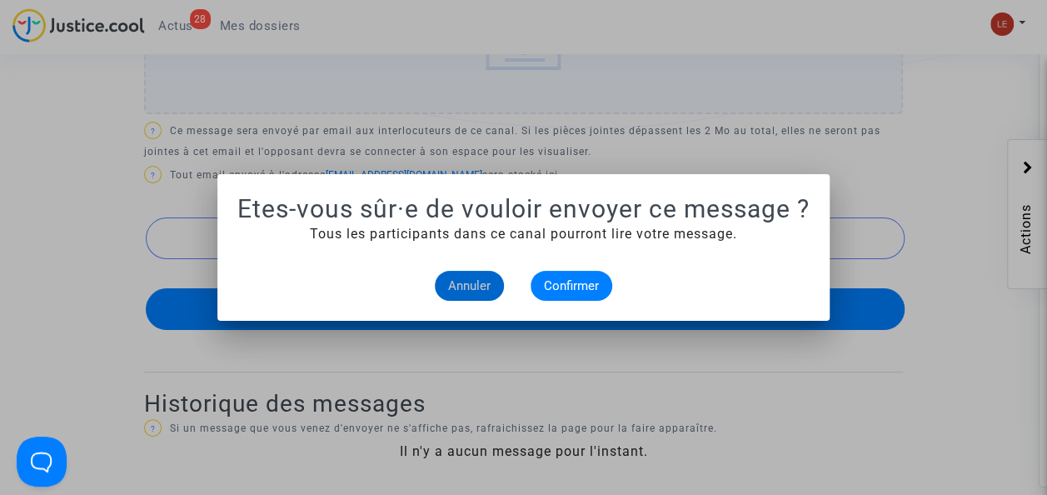
click at [458, 289] on span "Annuler" at bounding box center [469, 285] width 42 height 15
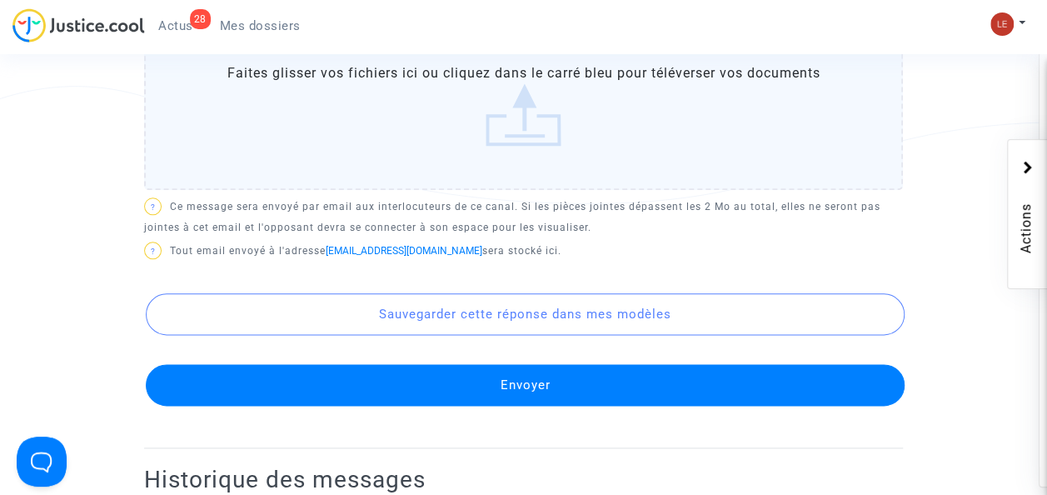
scroll to position [905, 0]
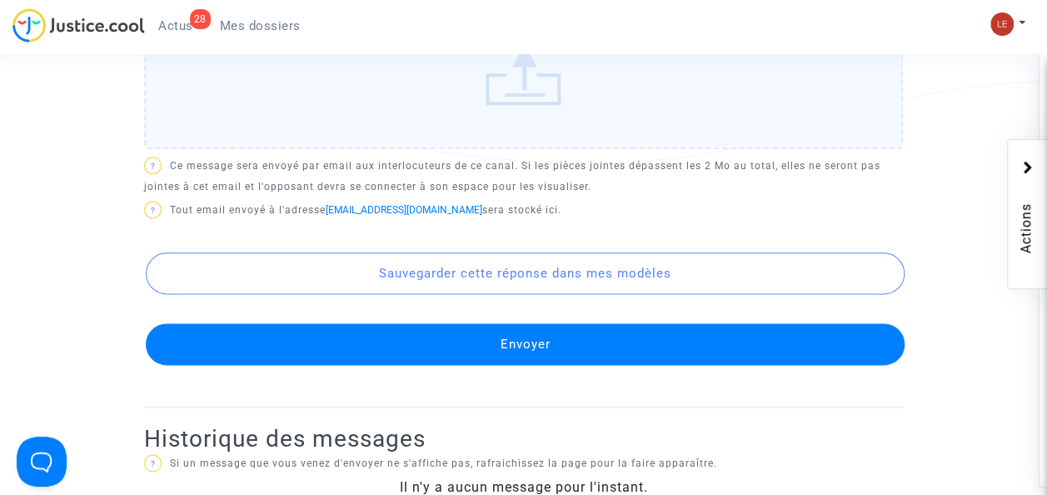
click at [560, 345] on button "Envoyer" at bounding box center [525, 344] width 759 height 42
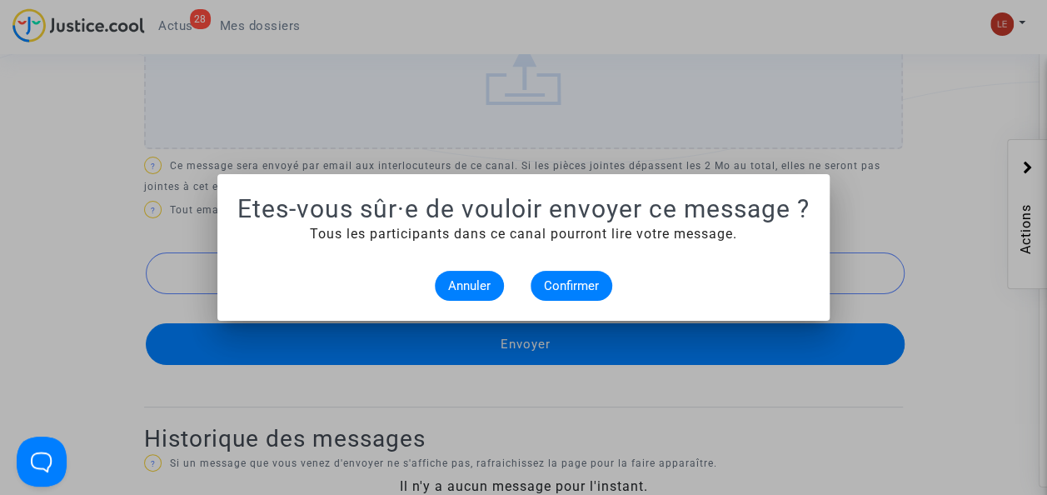
scroll to position [0, 0]
click at [561, 286] on span "Confirmer" at bounding box center [571, 285] width 55 height 15
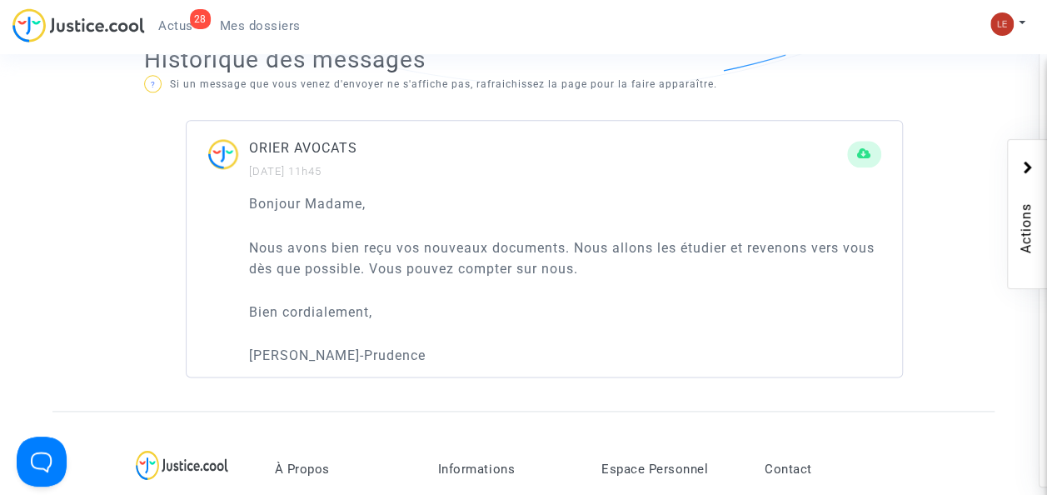
scroll to position [1043, 0]
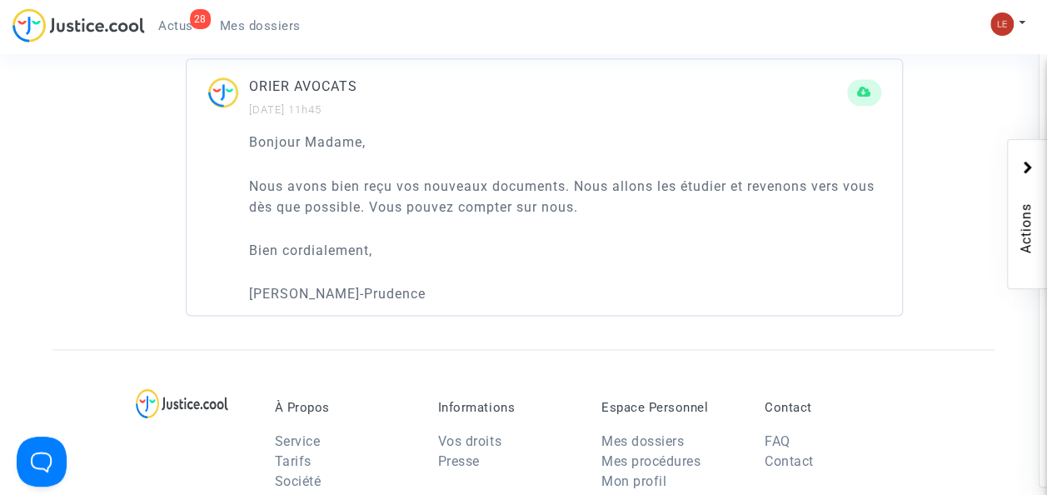
click at [591, 325] on div "Historique des messages ? Si un message que vous venez d'envoyer ne s'affiche p…" at bounding box center [523, 150] width 759 height 366
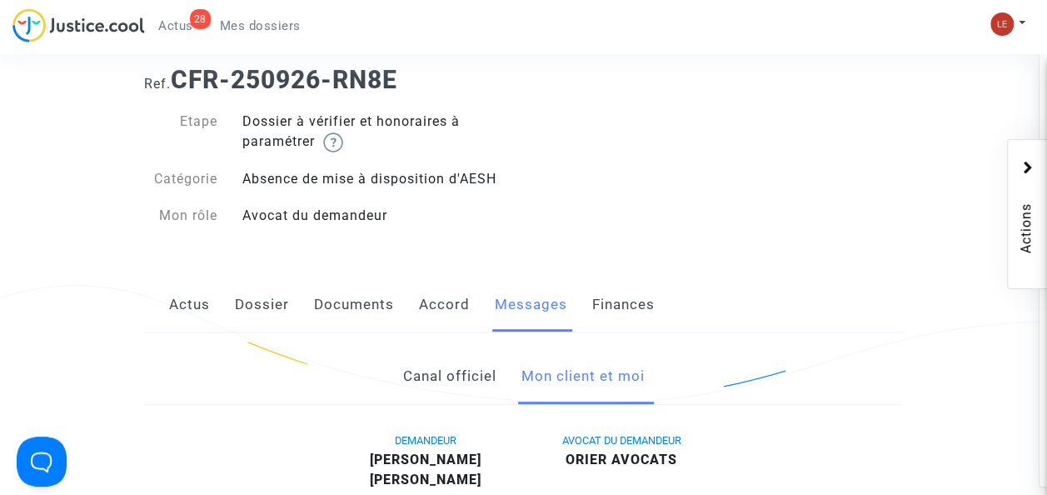
scroll to position [77, 0]
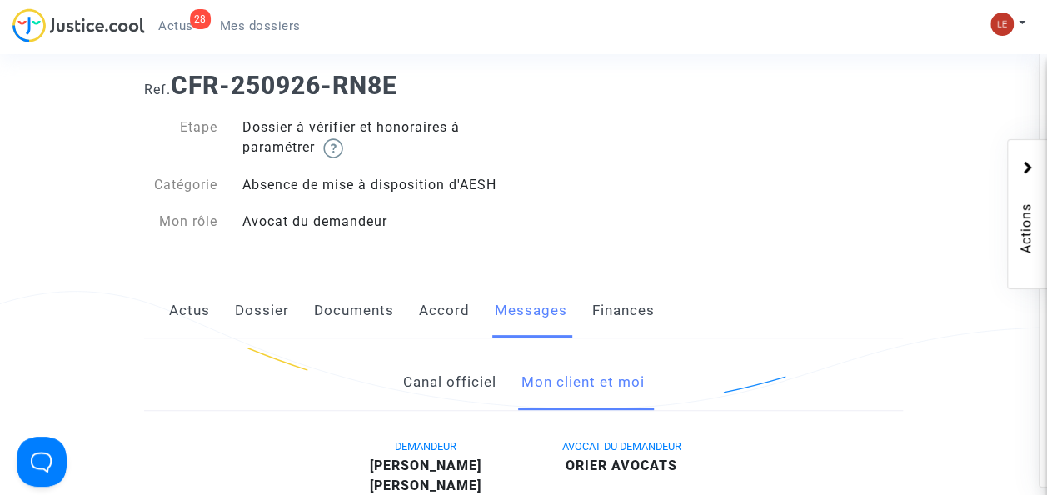
click at [331, 305] on link "Documents" at bounding box center [354, 310] width 80 height 55
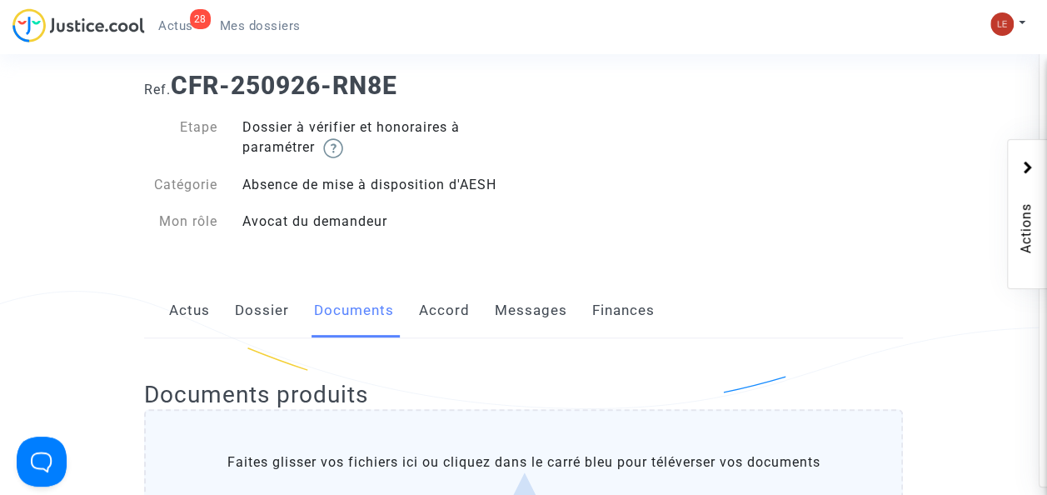
click at [206, 313] on link "Actus" at bounding box center [189, 310] width 41 height 55
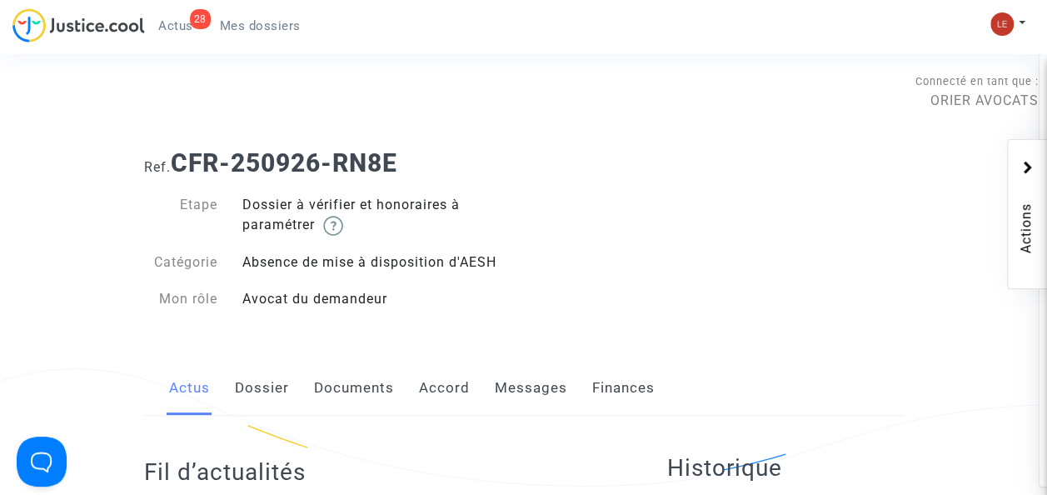
click at [765, 258] on div "Ref. CFR-250926-RN8E Etape Dossier à vérifier et honoraires à paramétrer Catégo…" at bounding box center [524, 231] width 784 height 191
